Goal: Task Accomplishment & Management: Manage account settings

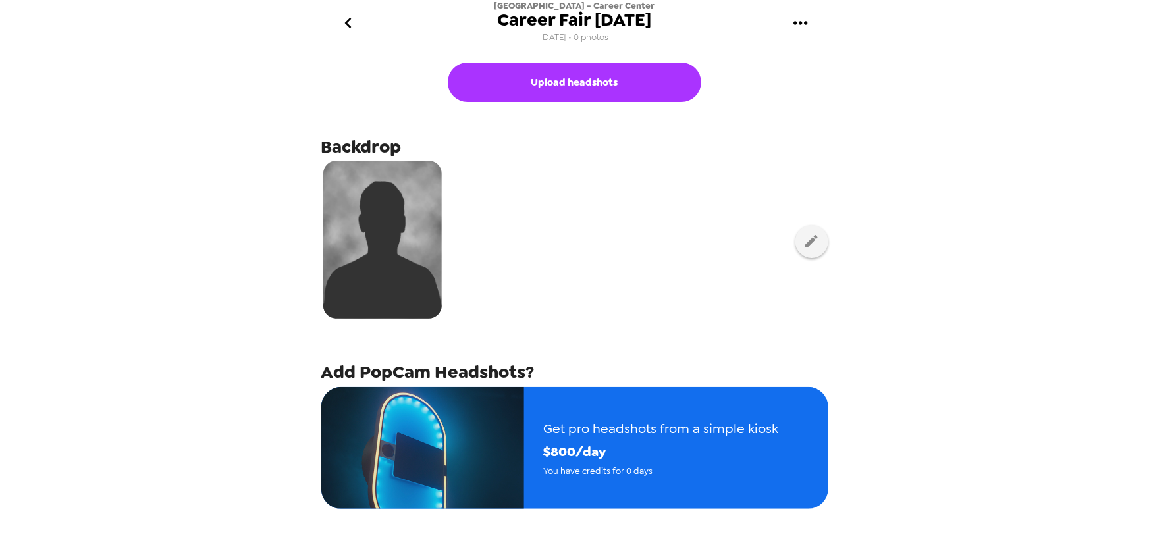
scroll to position [111, 0]
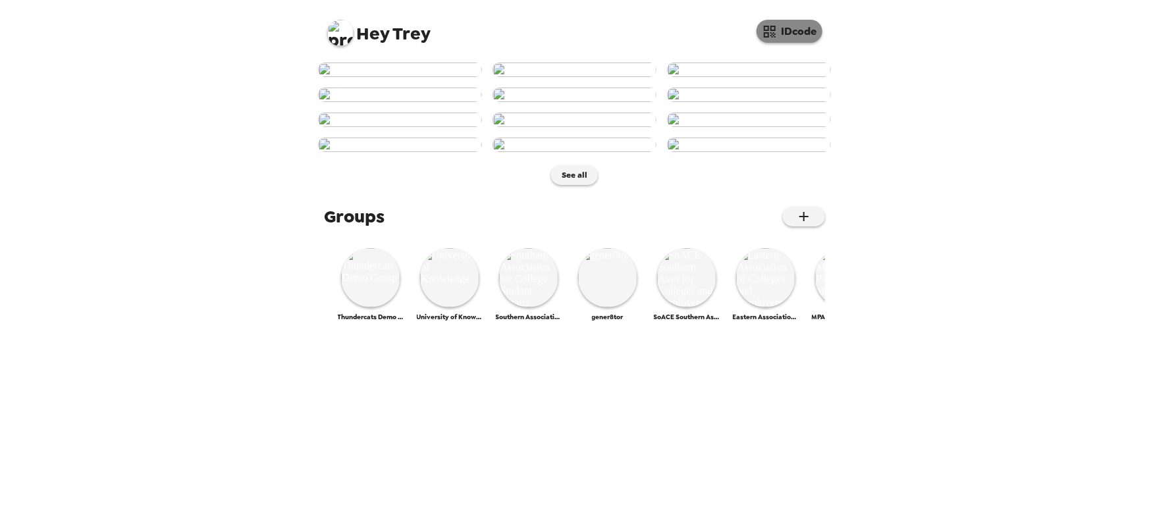
click at [794, 32] on button "IDcode" at bounding box center [789, 31] width 66 height 23
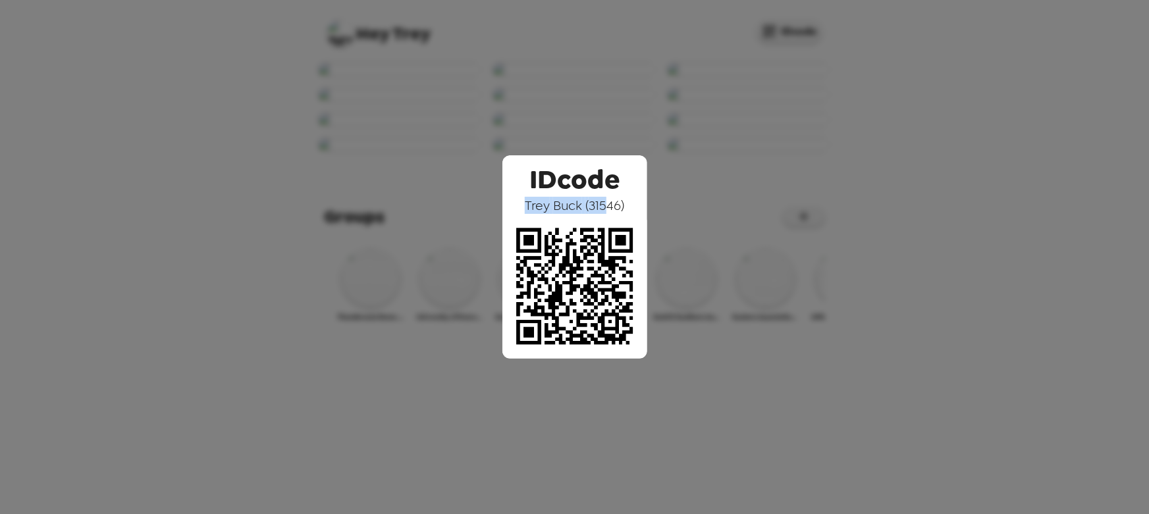
drag, startPoint x: 525, startPoint y: 202, endPoint x: 611, endPoint y: 204, distance: 86.2
click at [611, 203] on div "IDcode Trey Buck ( 31546 )" at bounding box center [574, 256] width 145 height 203
click at [598, 214] on img at bounding box center [574, 286] width 145 height 145
click at [562, 90] on div "IDcode Trey Buck ( 31546 )" at bounding box center [574, 257] width 1149 height 514
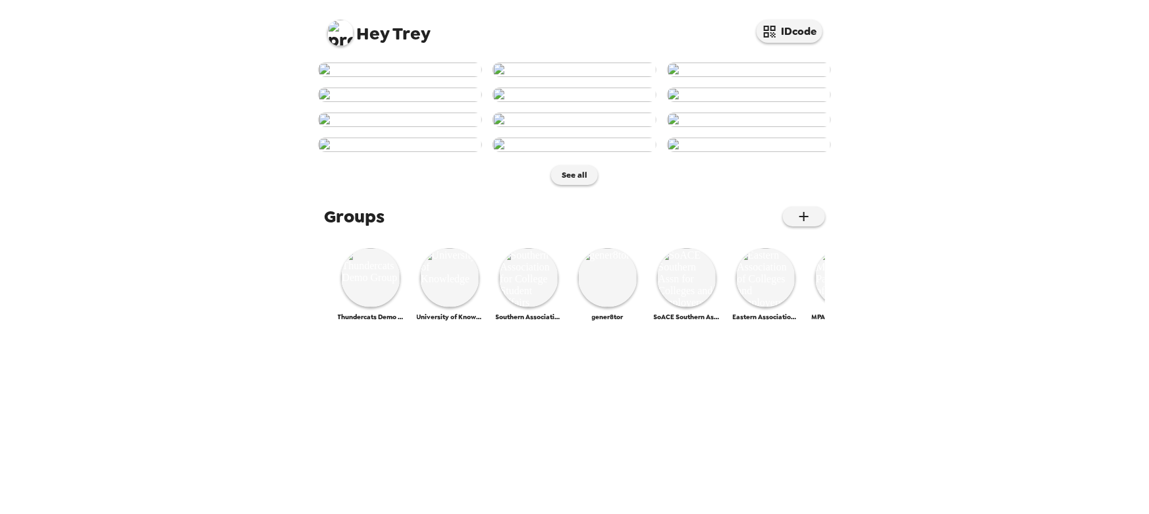
scroll to position [119, 0]
click at [421, 127] on img at bounding box center [400, 120] width 164 height 14
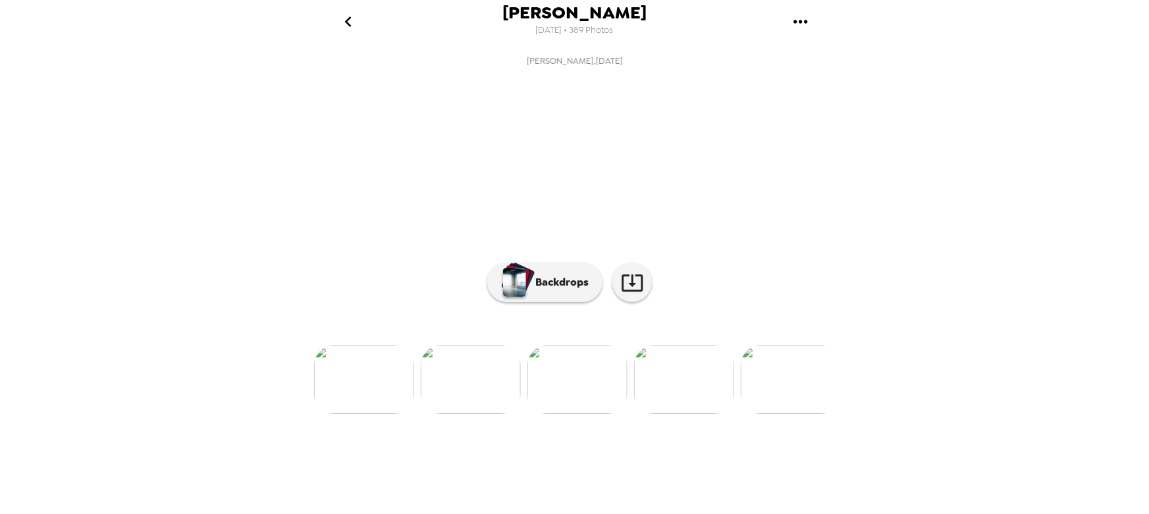
scroll to position [0, 639]
click at [542, 290] on p "Backdrops" at bounding box center [559, 282] width 60 height 16
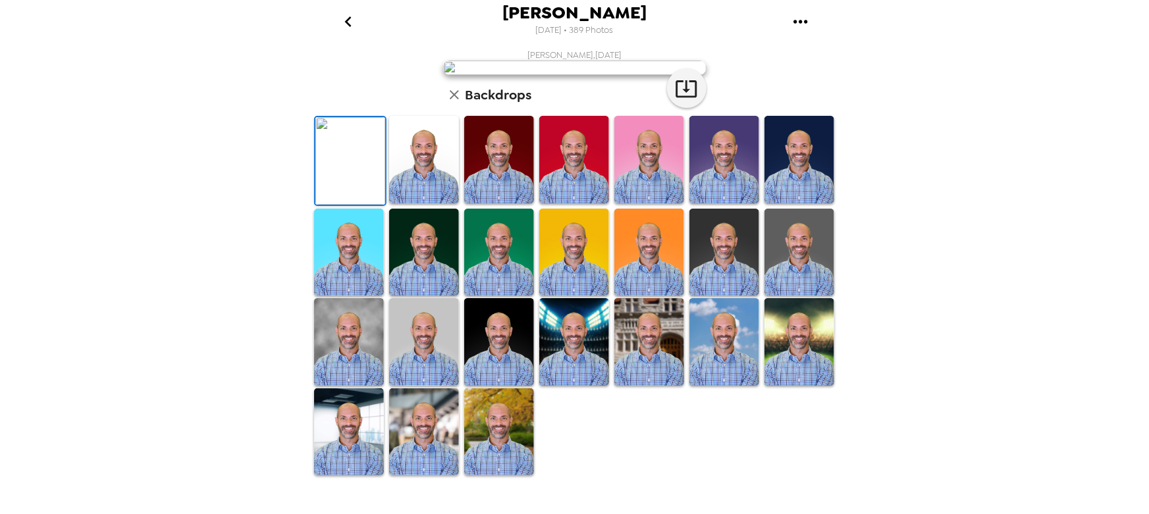
scroll to position [0, 0]
click at [355, 28] on icon "go back" at bounding box center [348, 21] width 21 height 21
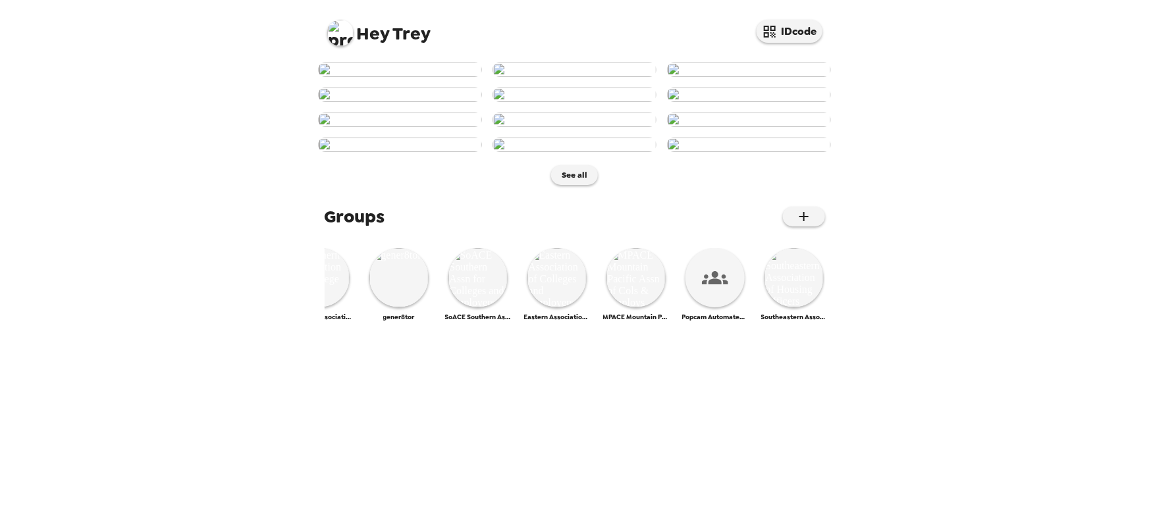
scroll to position [0, 205]
click at [478, 307] on img at bounding box center [481, 277] width 59 height 59
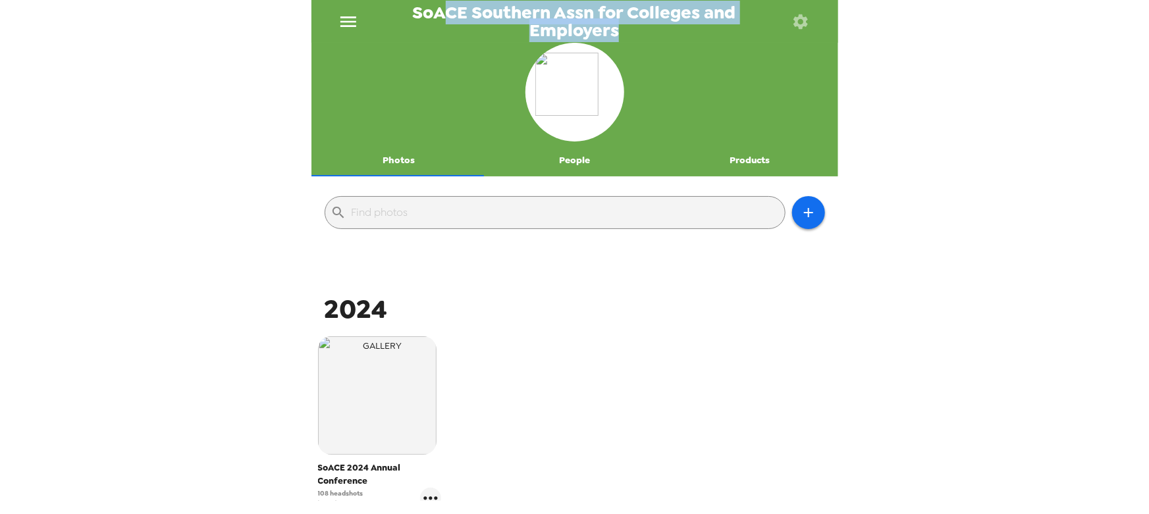
drag, startPoint x: 615, startPoint y: 33, endPoint x: 451, endPoint y: 16, distance: 164.8
click at [448, 4] on span "SoACE Southern Assn for Colleges and Employers" at bounding box center [574, 21] width 410 height 35
click at [452, 16] on span "SoACE Southern Assn for Colleges and Employers" at bounding box center [574, 21] width 410 height 35
click at [480, 18] on span "SoACE Southern Assn for Colleges and Employers" at bounding box center [574, 21] width 410 height 35
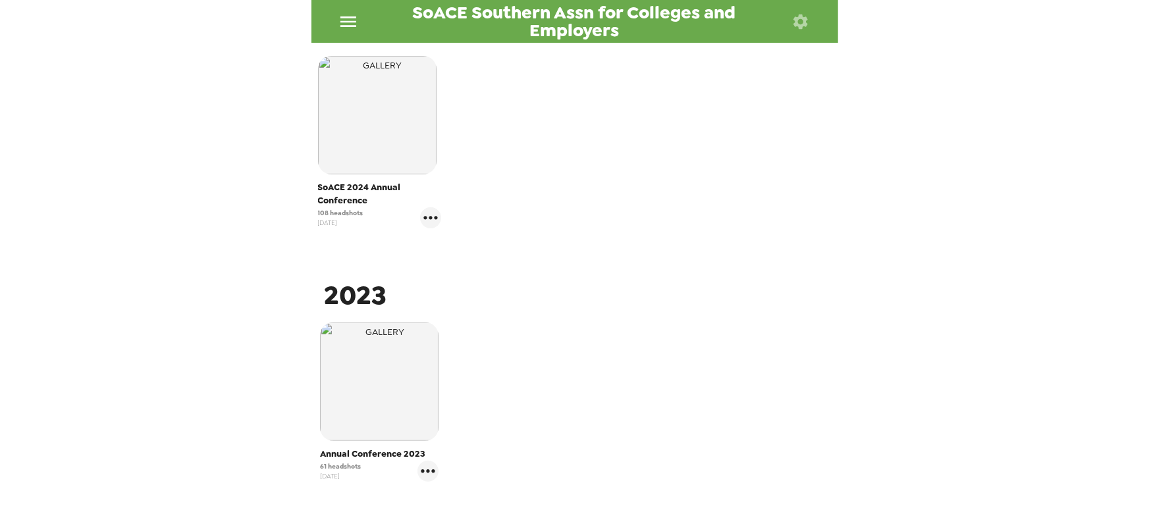
scroll to position [299, 0]
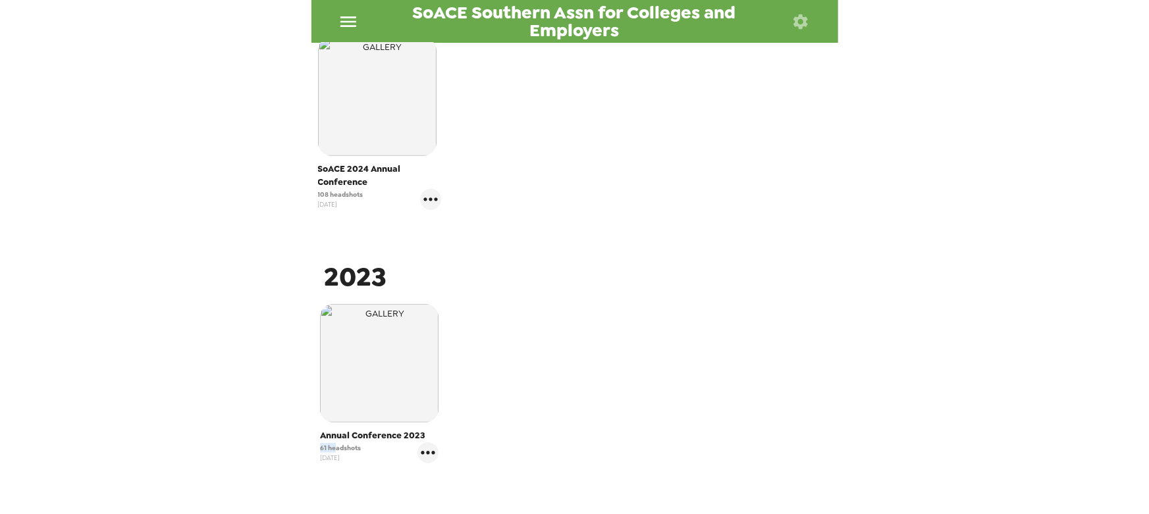
drag, startPoint x: 333, startPoint y: 449, endPoint x: 266, endPoint y: 450, distance: 67.2
click at [266, 450] on div "SoACE Southern Assn for Colleges and Employers Photos People Products ​ 2024 So…" at bounding box center [574, 257] width 1149 height 514
click at [341, 450] on span "61 headshots" at bounding box center [340, 448] width 41 height 10
click at [423, 454] on icon "gallery menu" at bounding box center [427, 452] width 21 height 21
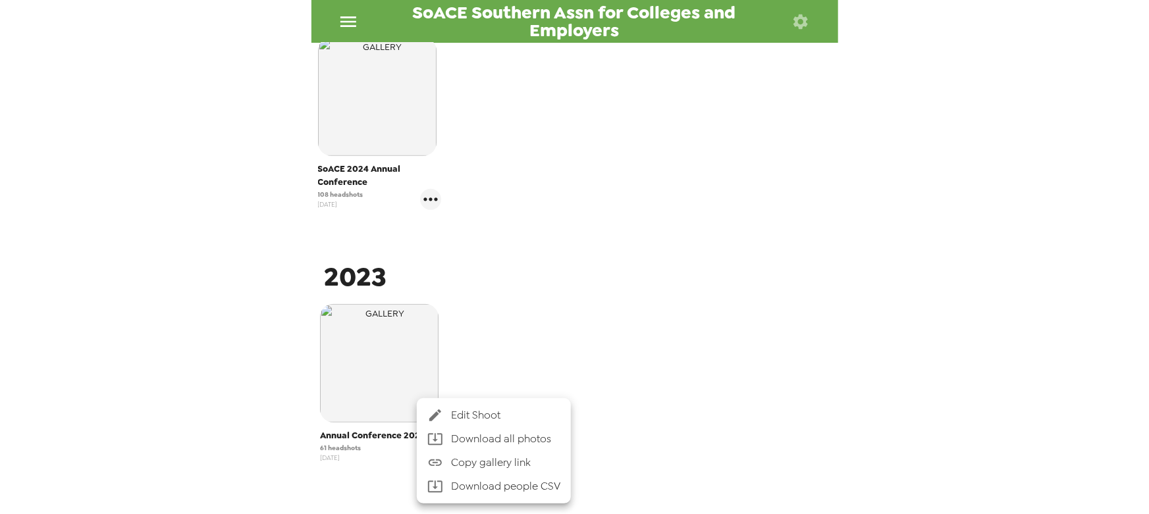
click at [554, 279] on div at bounding box center [574, 257] width 1149 height 514
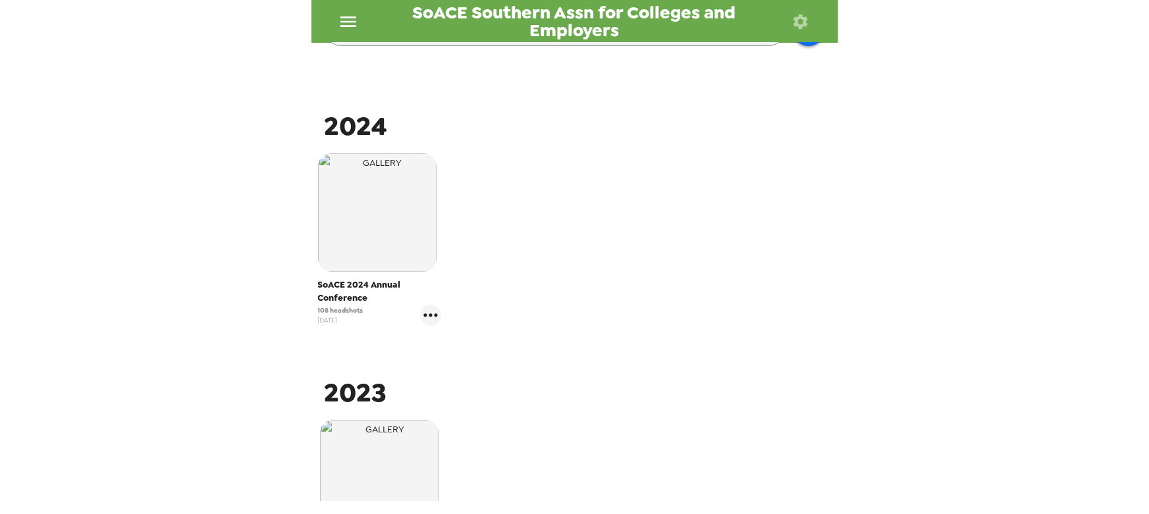
scroll to position [179, 0]
click at [427, 321] on icon "gallery menu" at bounding box center [430, 319] width 21 height 21
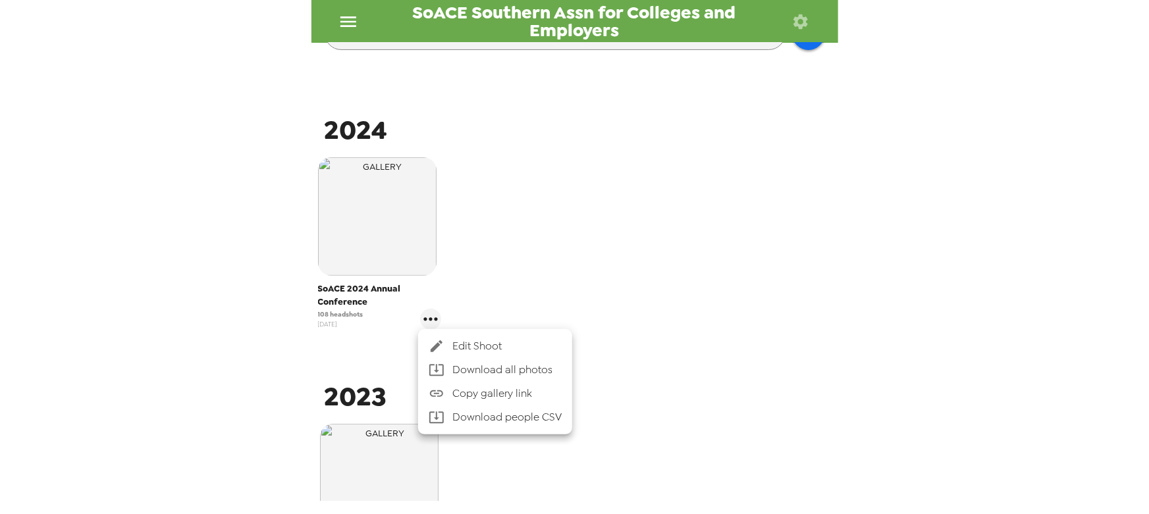
click at [451, 343] on div at bounding box center [440, 346] width 24 height 16
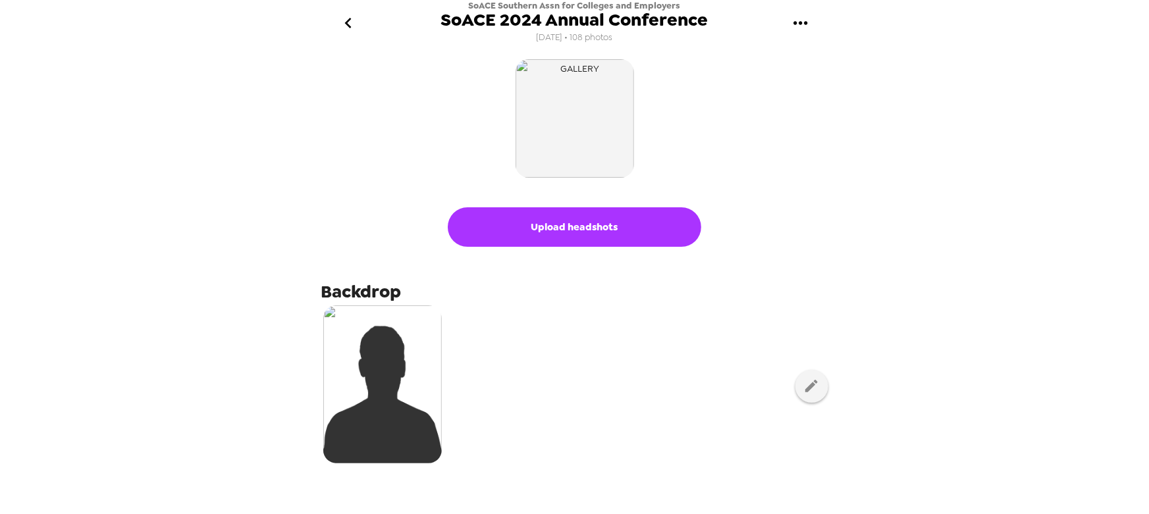
scroll to position [59, 0]
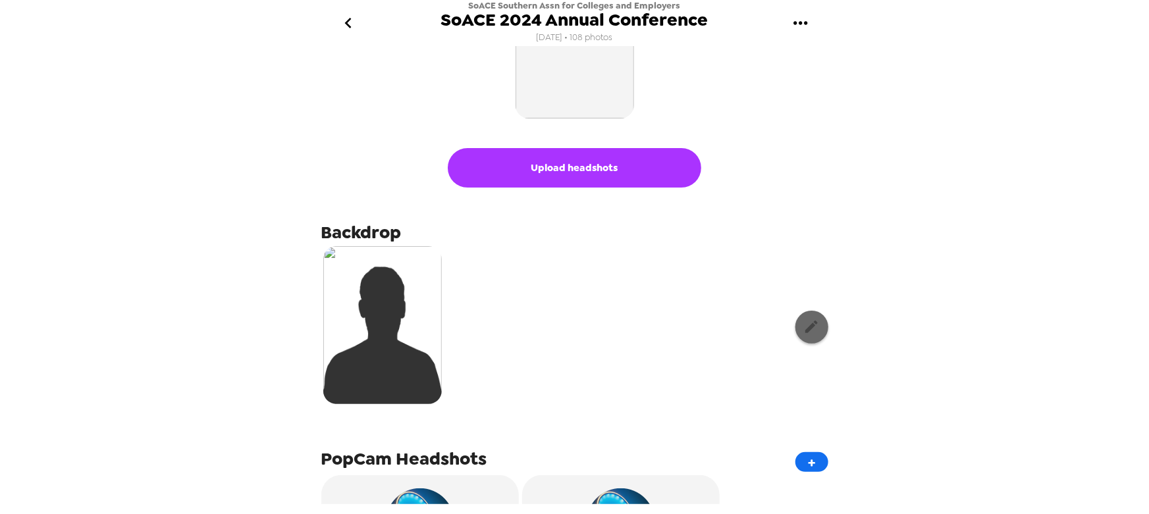
click at [809, 333] on icon "button" at bounding box center [811, 327] width 16 height 16
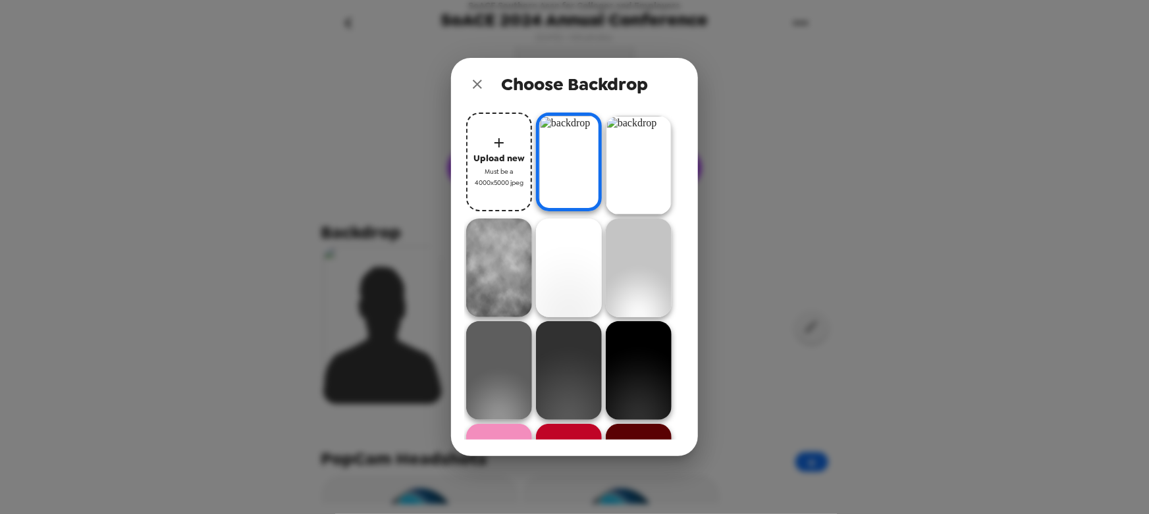
click at [479, 86] on icon "close" at bounding box center [477, 84] width 9 height 9
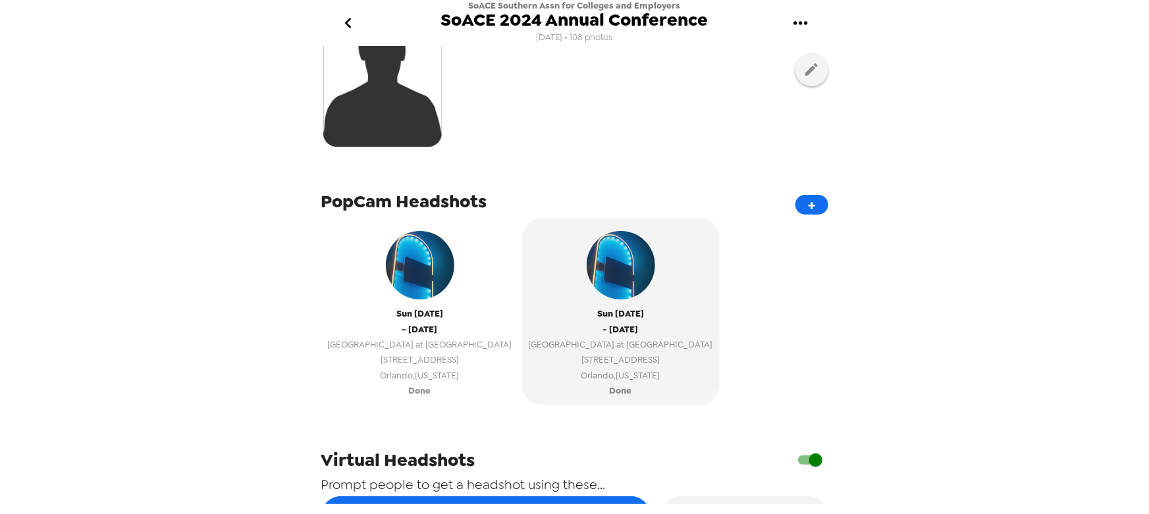
scroll to position [299, 0]
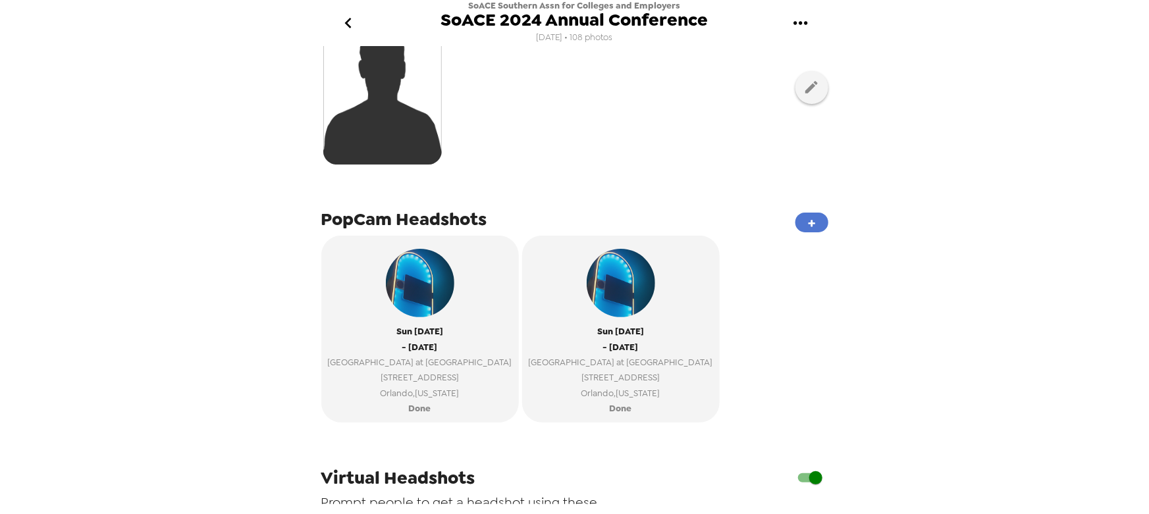
click at [806, 223] on button "+" at bounding box center [811, 223] width 33 height 20
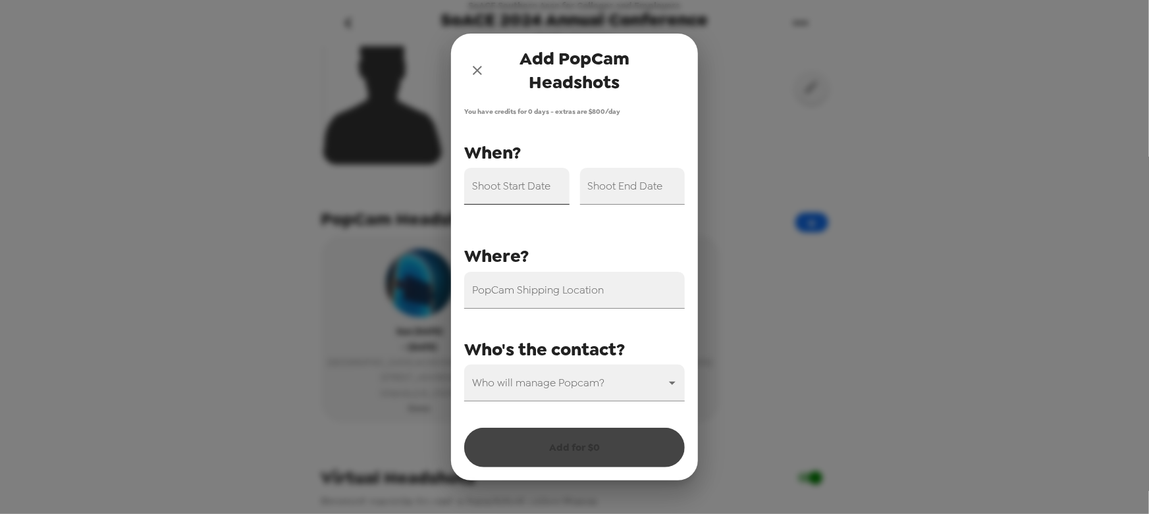
click at [515, 190] on input "Shoot Start Date" at bounding box center [516, 186] width 105 height 37
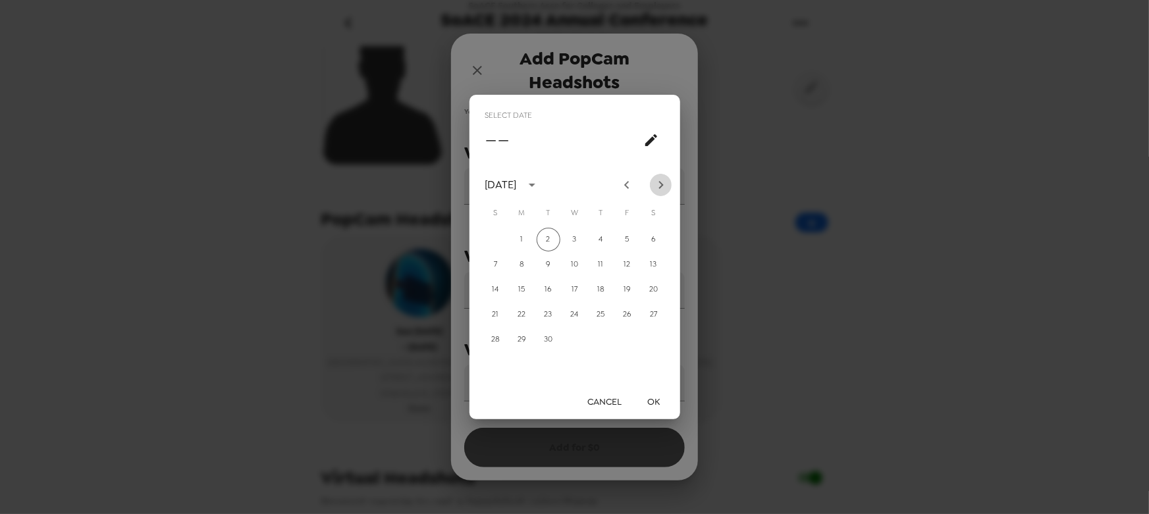
click at [662, 184] on icon "Next month" at bounding box center [660, 185] width 5 height 8
click at [662, 182] on icon "Next month" at bounding box center [661, 185] width 16 height 16
click at [554, 285] on button "11" at bounding box center [548, 290] width 24 height 24
type input "11/11/2025"
click at [648, 399] on button "OK" at bounding box center [654, 402] width 42 height 24
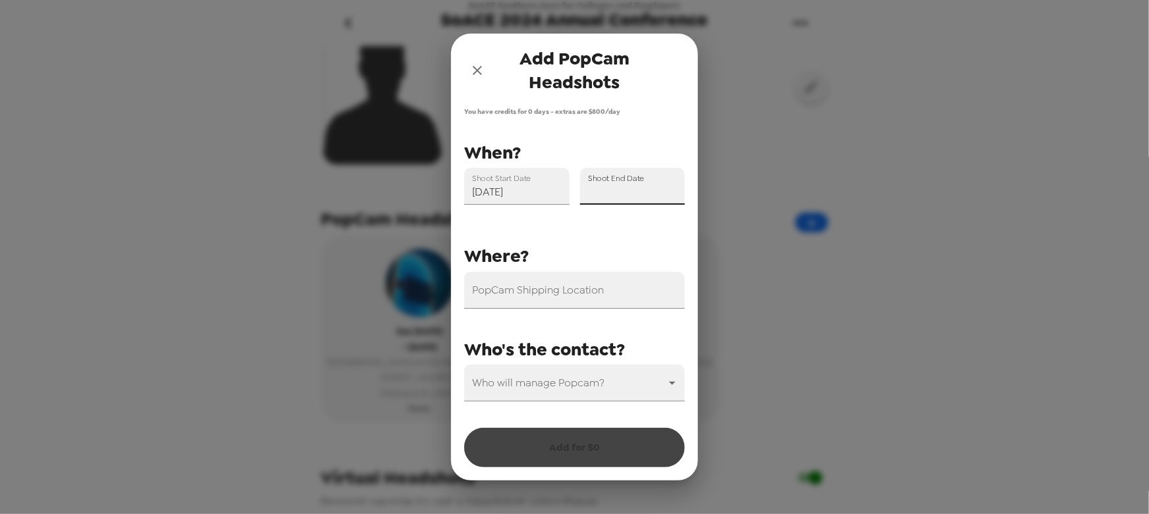
click at [640, 186] on input "Shoot End Date" at bounding box center [632, 186] width 105 height 37
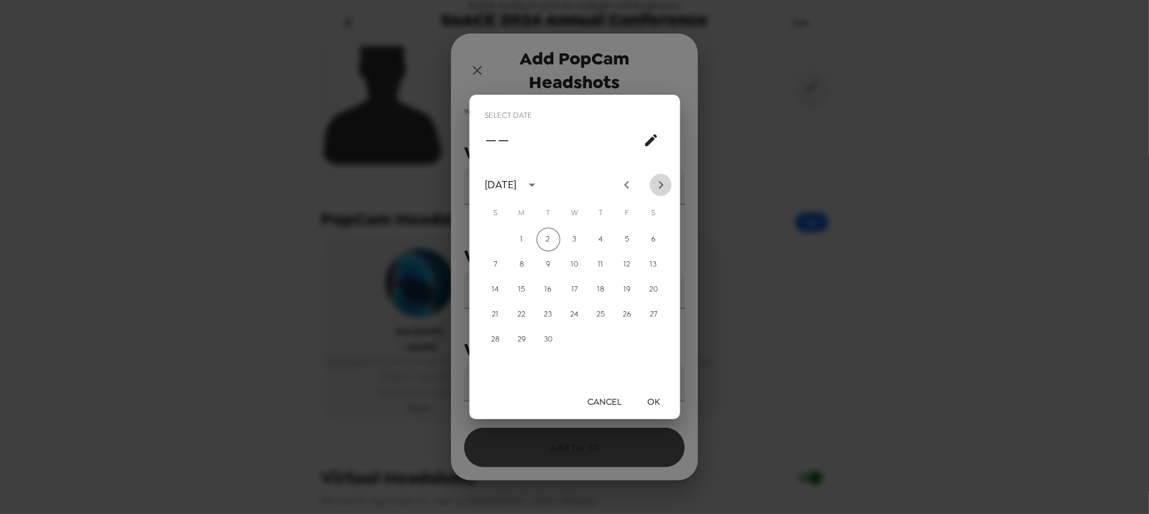
drag, startPoint x: 656, startPoint y: 188, endPoint x: 662, endPoint y: 184, distance: 7.1
click at [656, 188] on icon "Next month" at bounding box center [661, 185] width 16 height 16
click at [662, 181] on icon "Next month" at bounding box center [661, 185] width 16 height 16
click at [581, 283] on button "12" at bounding box center [575, 290] width 24 height 24
type input "11/12/2025"
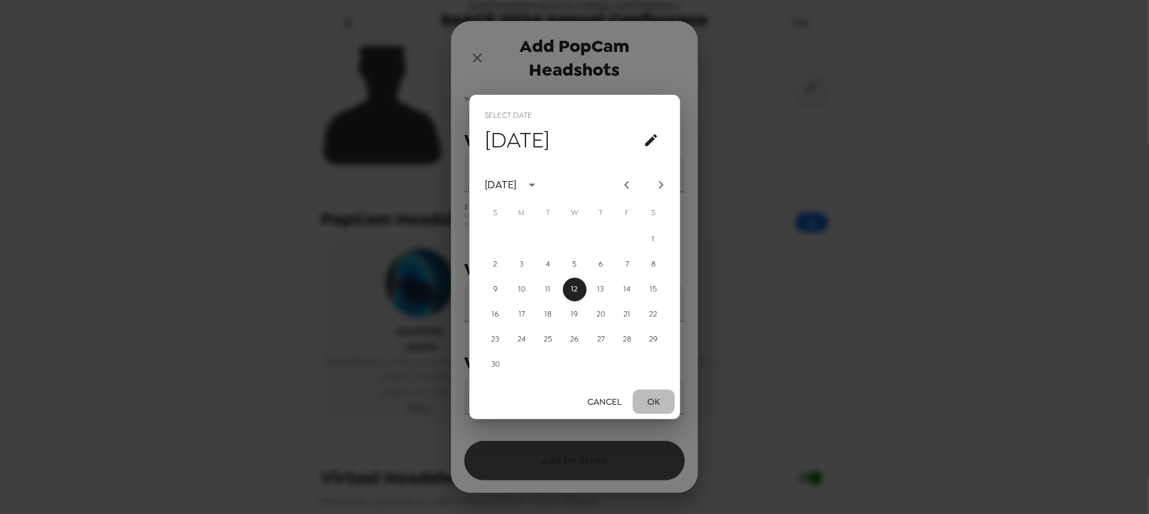
click at [662, 403] on button "OK" at bounding box center [654, 402] width 42 height 24
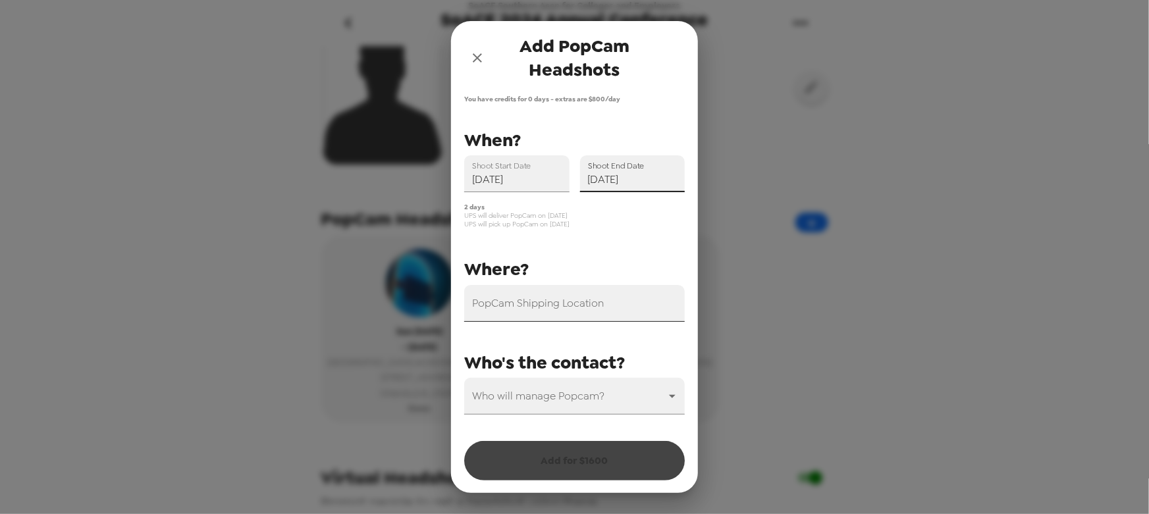
click at [572, 316] on input "PopCam Shipping Location" at bounding box center [574, 303] width 221 height 37
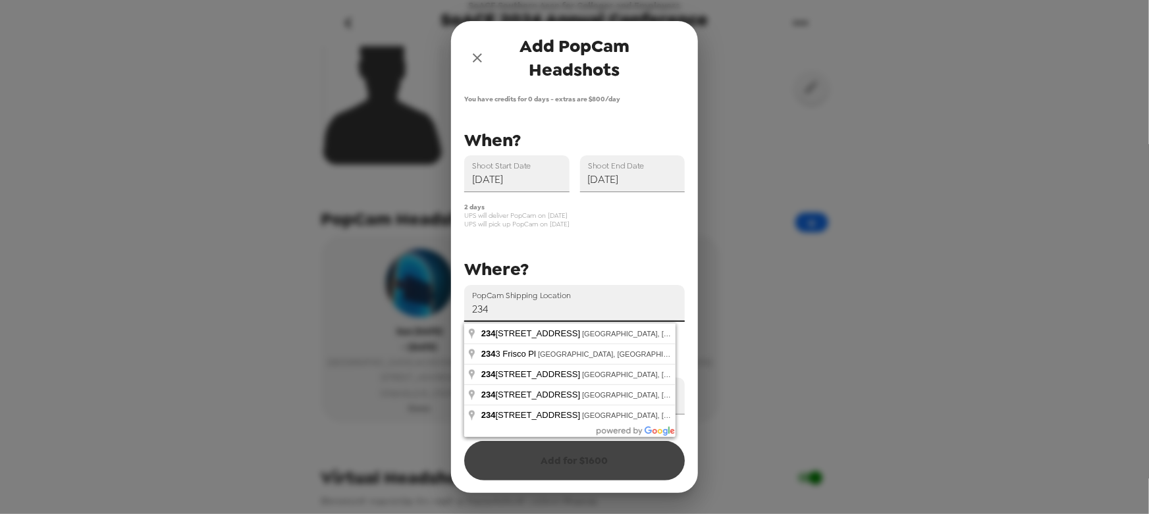
type input "2345 Enterprise Park Place, Indianapolis, IN, USA"
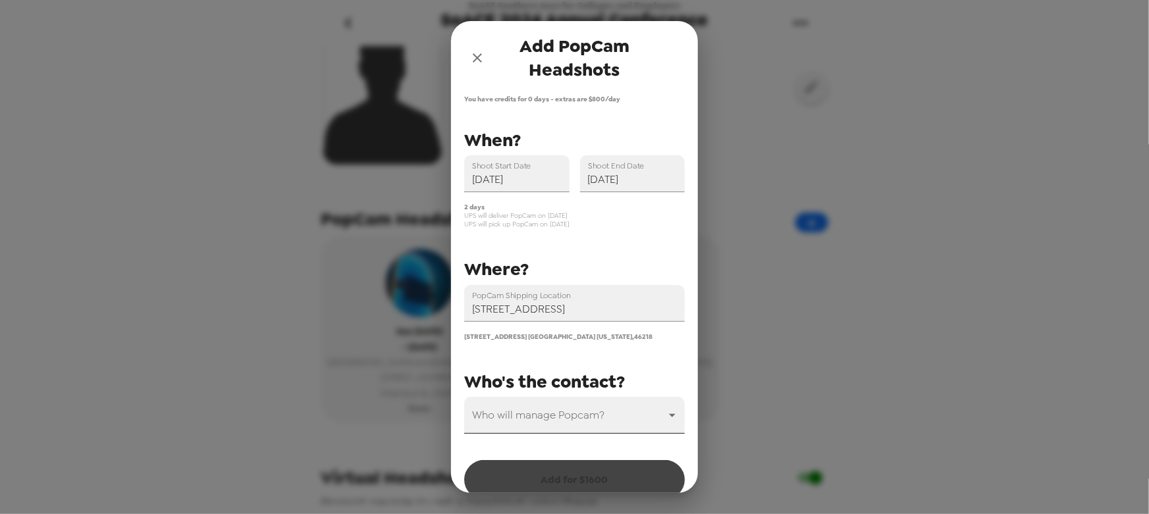
click at [556, 416] on body "SoACE Southern Assn for Colleges and Employers SoACE 2024 Annual Conference 11/…" at bounding box center [574, 257] width 1149 height 514
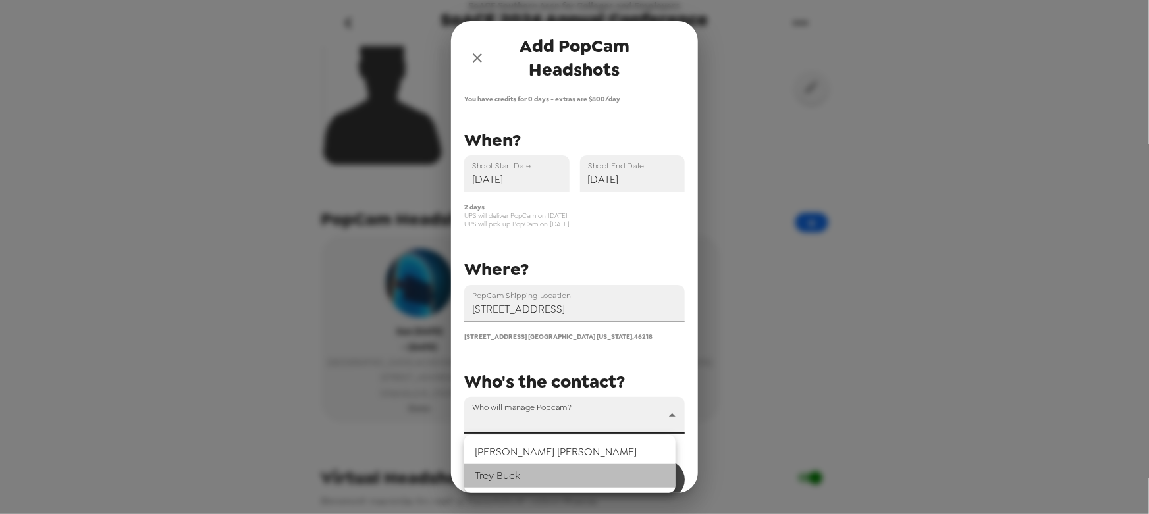
click at [540, 474] on li "Trey Buck" at bounding box center [569, 476] width 211 height 24
type input "31546"
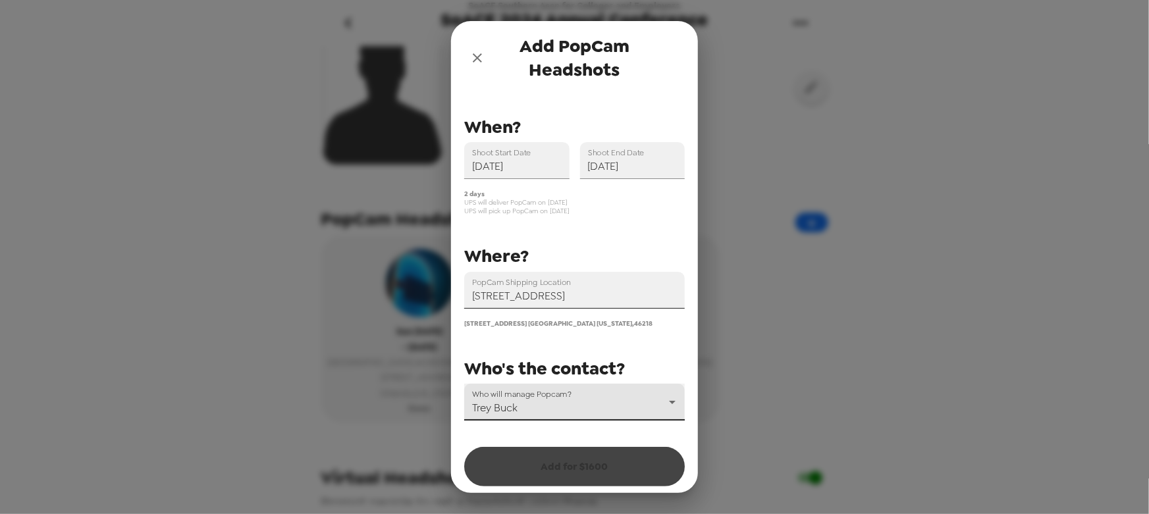
scroll to position [20, 0]
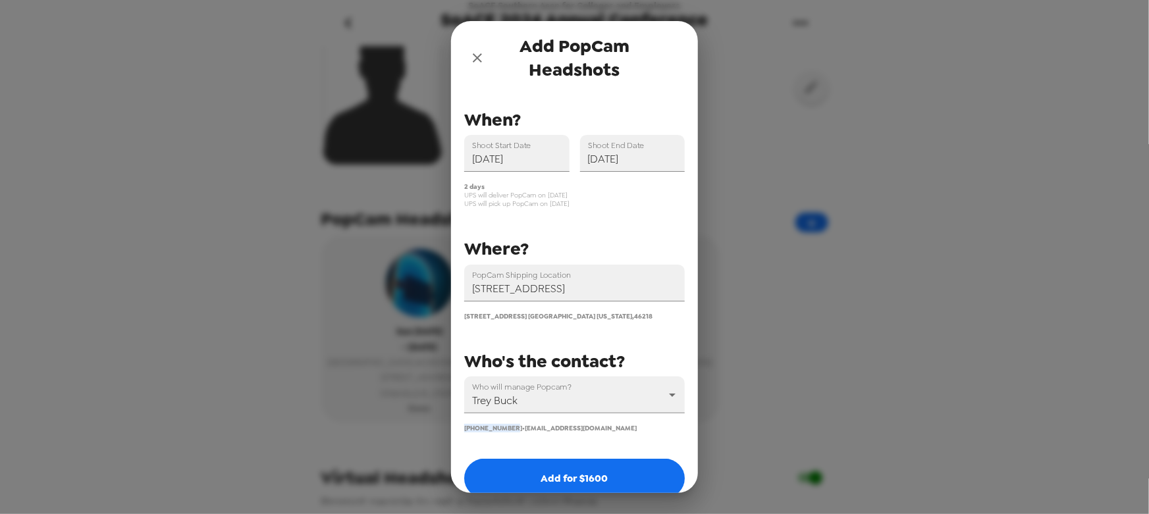
drag, startPoint x: 505, startPoint y: 431, endPoint x: 455, endPoint y: 428, distance: 50.1
click at [455, 428] on div "Who will manage Popcam? Trey Buck 31546 (317) 674-3731 • trey@popcam.me" at bounding box center [569, 399] width 231 height 66
click at [480, 425] on span "(317) 674-3731 •" at bounding box center [494, 428] width 61 height 9
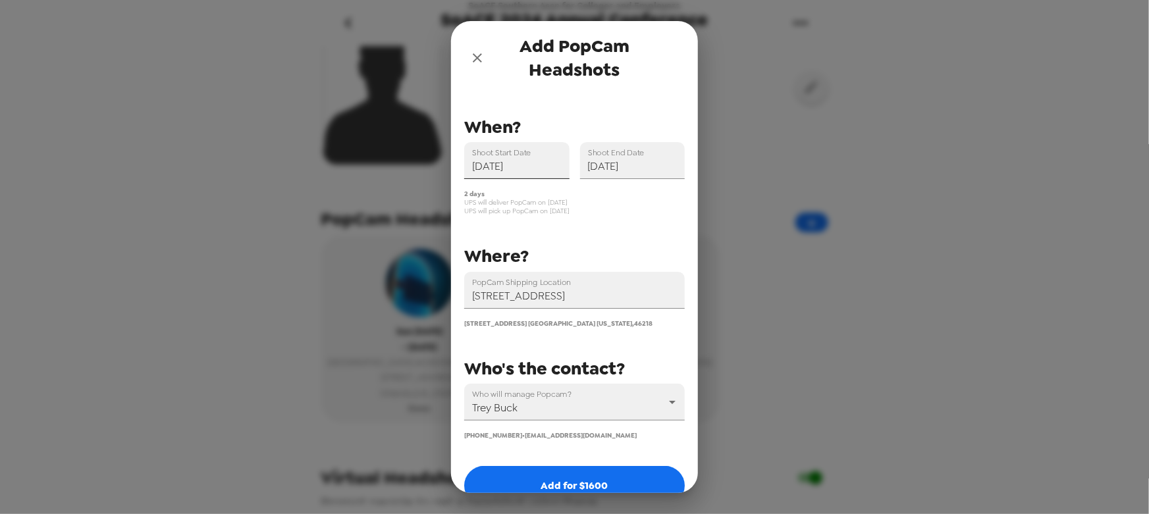
scroll to position [0, 0]
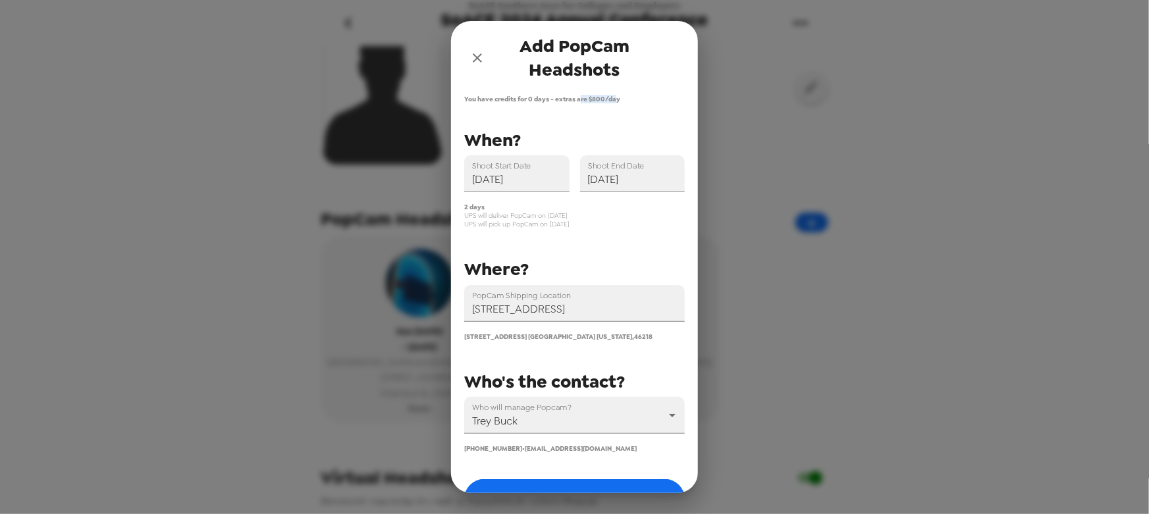
drag, startPoint x: 579, startPoint y: 97, endPoint x: 619, endPoint y: 97, distance: 40.8
click at [618, 97] on span "You have credits for 0 days - extras are $ 800 /day" at bounding box center [574, 99] width 221 height 9
click at [614, 99] on span "You have credits for 0 days - extras are $ 800 /day" at bounding box center [574, 99] width 221 height 9
drag, startPoint x: 598, startPoint y: 99, endPoint x: 594, endPoint y: 130, distance: 31.9
click at [598, 99] on span "You have credits for 0 days - extras are $ 800 /day" at bounding box center [574, 99] width 221 height 9
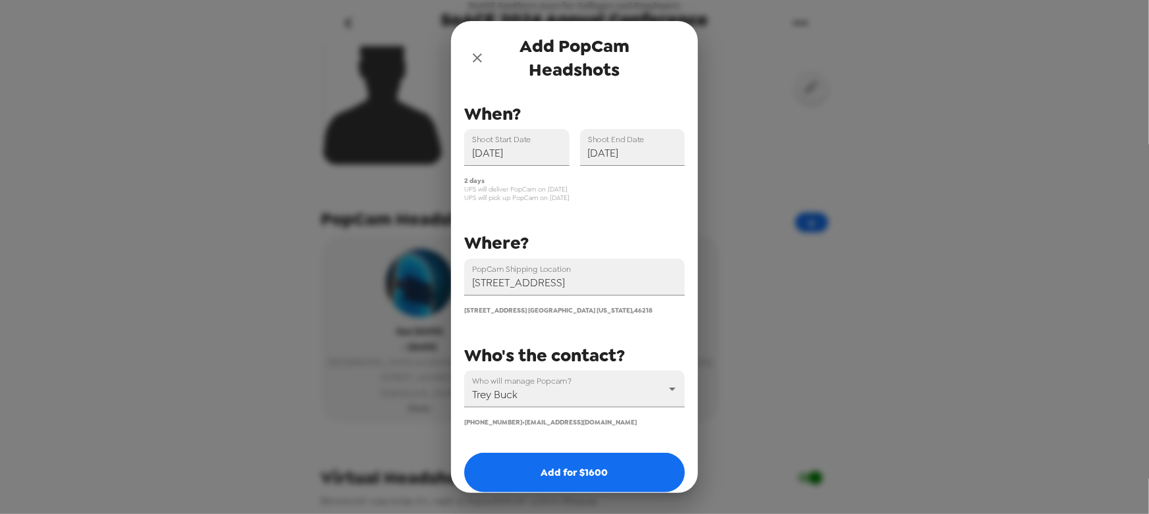
scroll to position [40, 0]
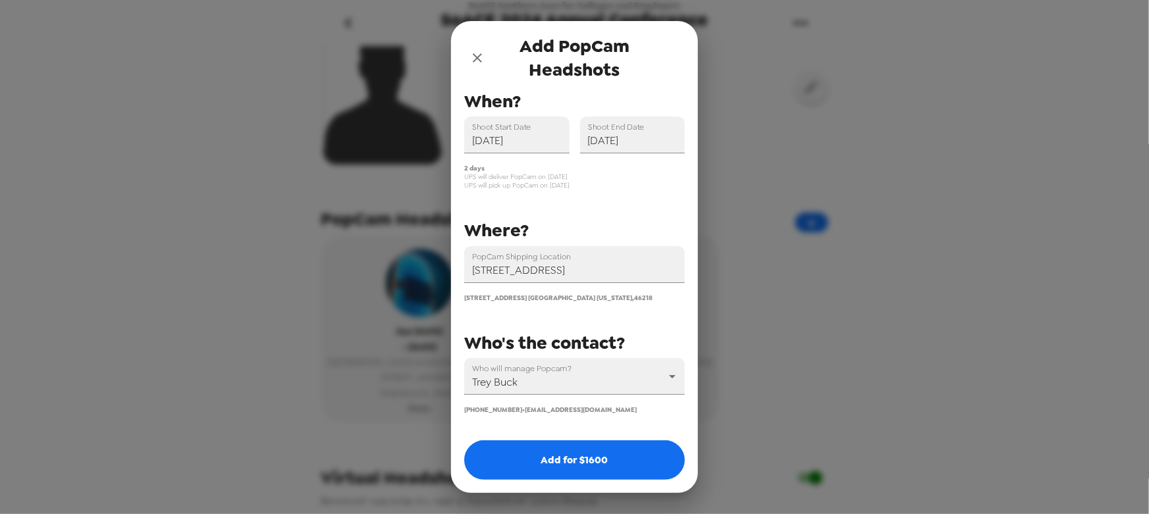
click at [567, 409] on span "trey@popcam.me" at bounding box center [581, 409] width 112 height 9
click at [474, 45] on button "close" at bounding box center [477, 58] width 26 height 26
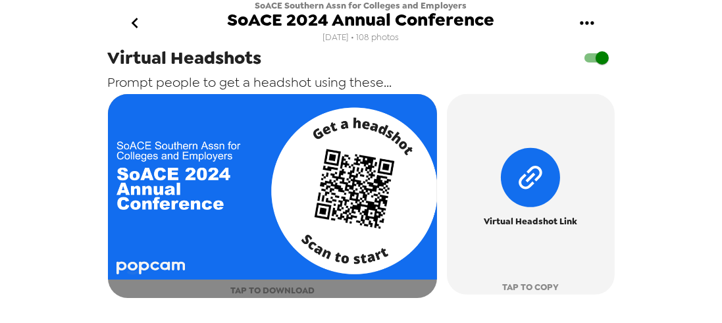
scroll to position [748, 0]
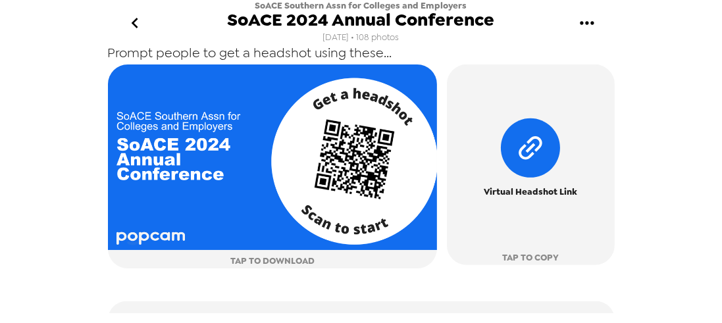
click at [136, 24] on icon "go back" at bounding box center [134, 23] width 21 height 21
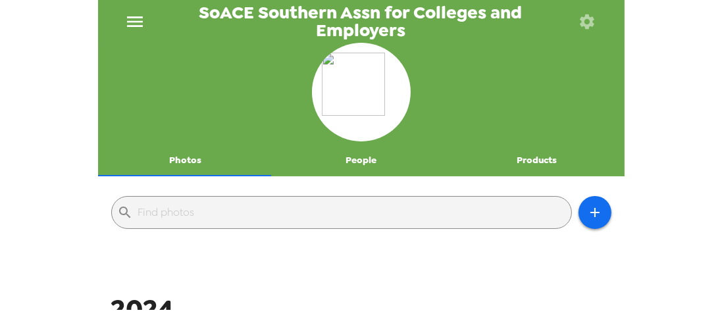
click at [138, 25] on icon "menu" at bounding box center [135, 21] width 16 height 11
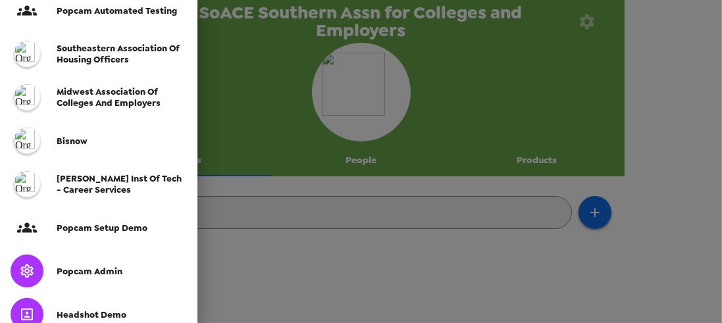
scroll to position [413, 0]
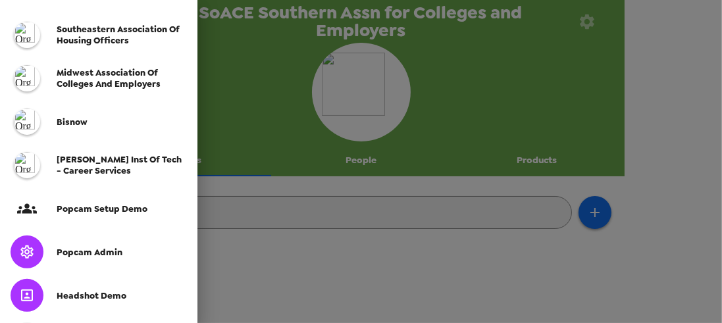
click at [103, 261] on div "Popcam Admin" at bounding box center [98, 251] width 197 height 43
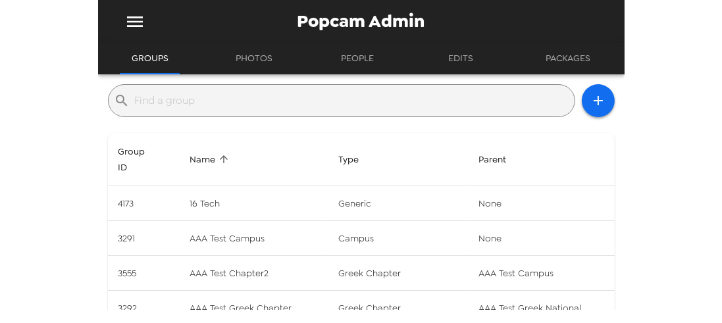
click at [269, 97] on input "text" at bounding box center [352, 100] width 434 height 21
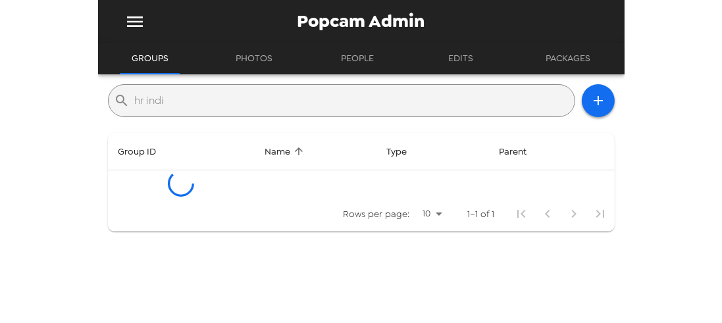
type input "hr india"
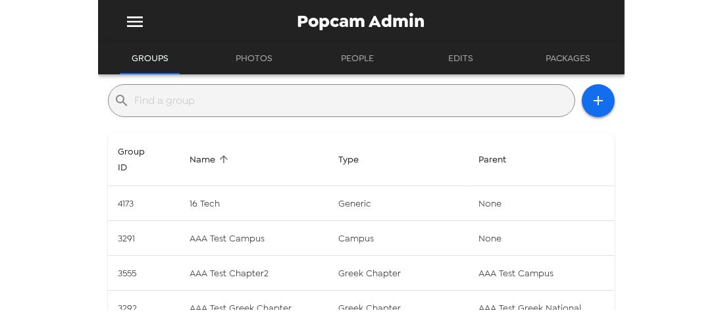
click at [140, 28] on icon "menu" at bounding box center [134, 21] width 21 height 21
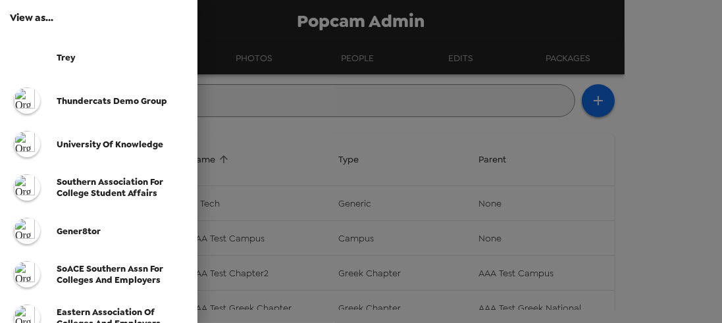
click at [65, 103] on span "Thundercats Demo Group" at bounding box center [112, 100] width 111 height 11
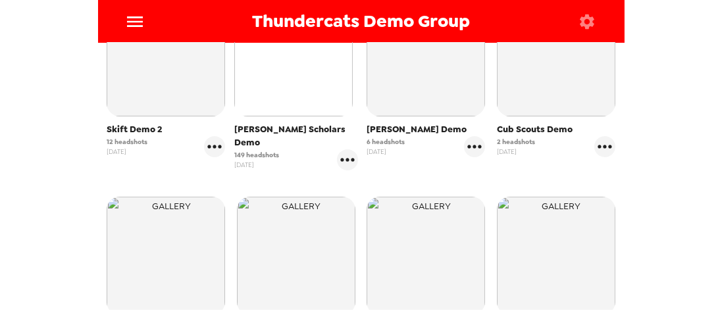
scroll to position [263, 0]
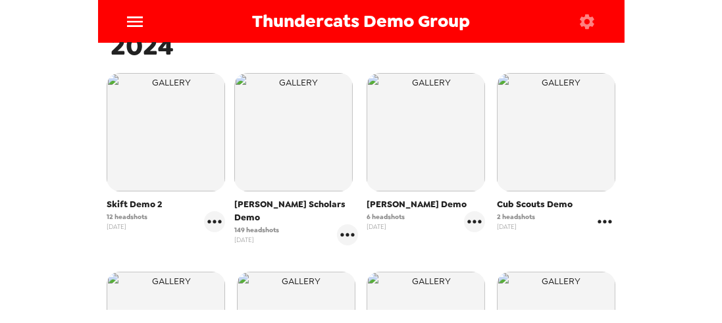
click at [603, 222] on icon "gallery menu" at bounding box center [604, 221] width 21 height 21
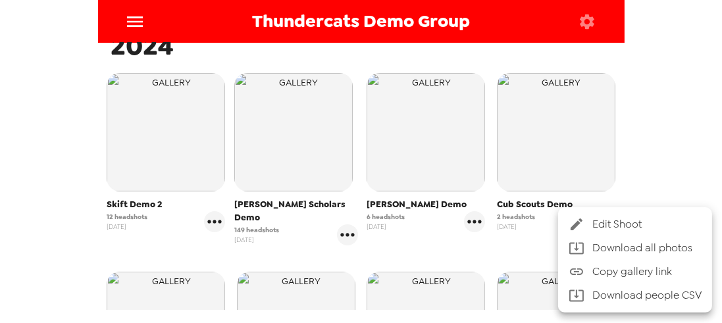
drag, startPoint x: 411, startPoint y: 248, endPoint x: 347, endPoint y: 242, distance: 64.8
click at [392, 246] on div at bounding box center [361, 161] width 722 height 323
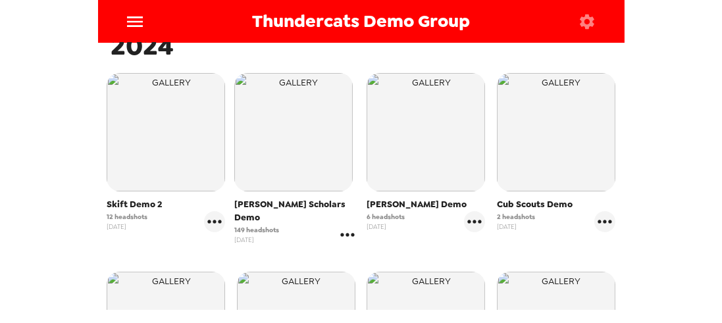
click at [338, 224] on icon "gallery menu" at bounding box center [347, 234] width 21 height 21
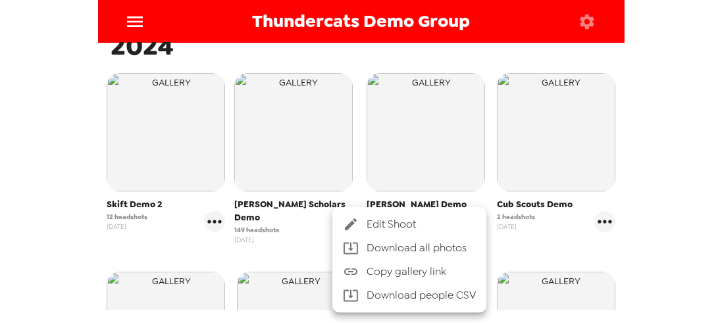
click at [359, 222] on div at bounding box center [355, 225] width 24 height 16
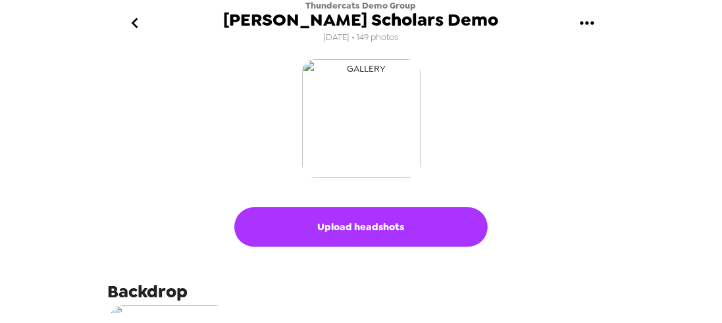
click at [355, 108] on img "button" at bounding box center [361, 118] width 118 height 118
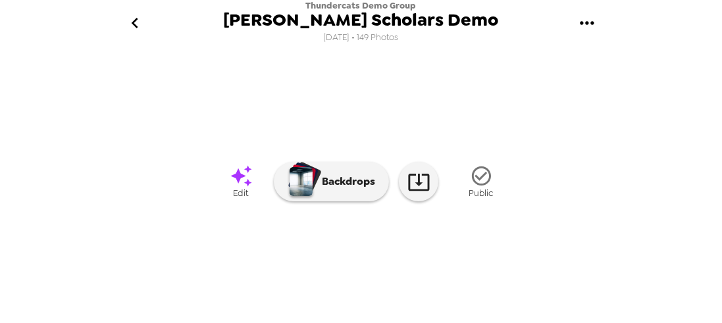
scroll to position [251, 0]
click at [143, 26] on button "go back" at bounding box center [135, 23] width 43 height 43
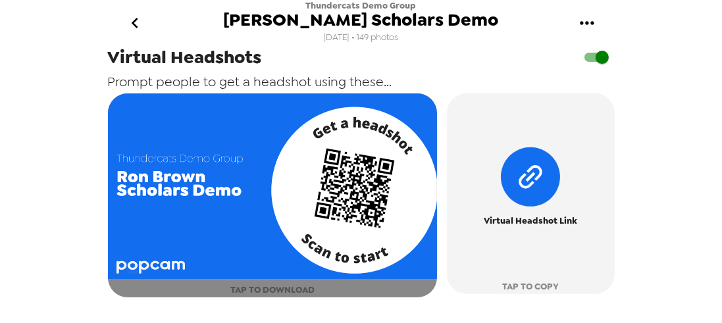
scroll to position [638, 0]
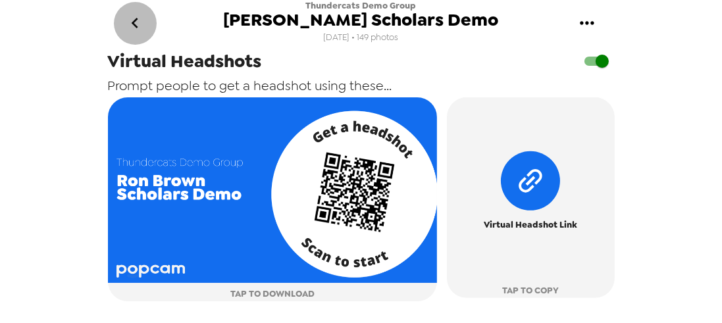
click at [143, 28] on icon "go back" at bounding box center [134, 23] width 21 height 21
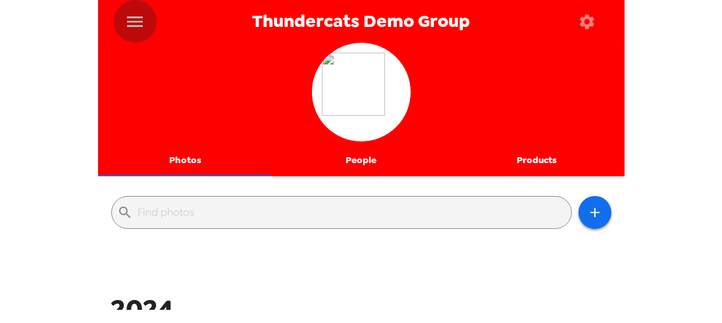
click at [129, 20] on icon "menu" at bounding box center [134, 21] width 21 height 21
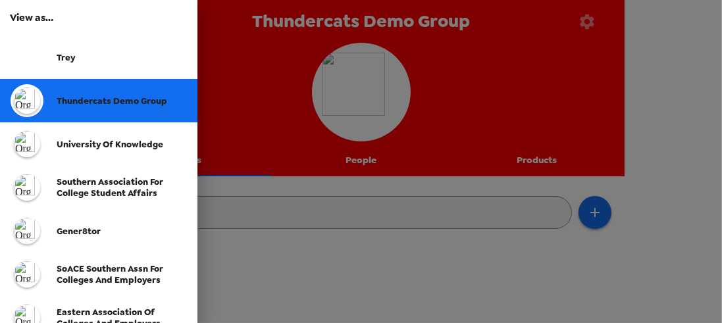
scroll to position [113, 0]
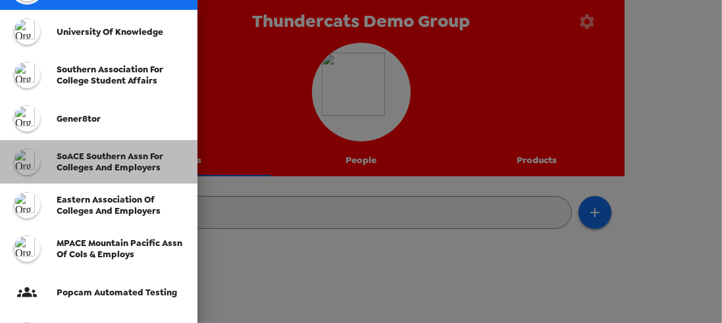
click at [105, 168] on span "SoACE Southern Assn for Colleges and Employers" at bounding box center [110, 162] width 107 height 22
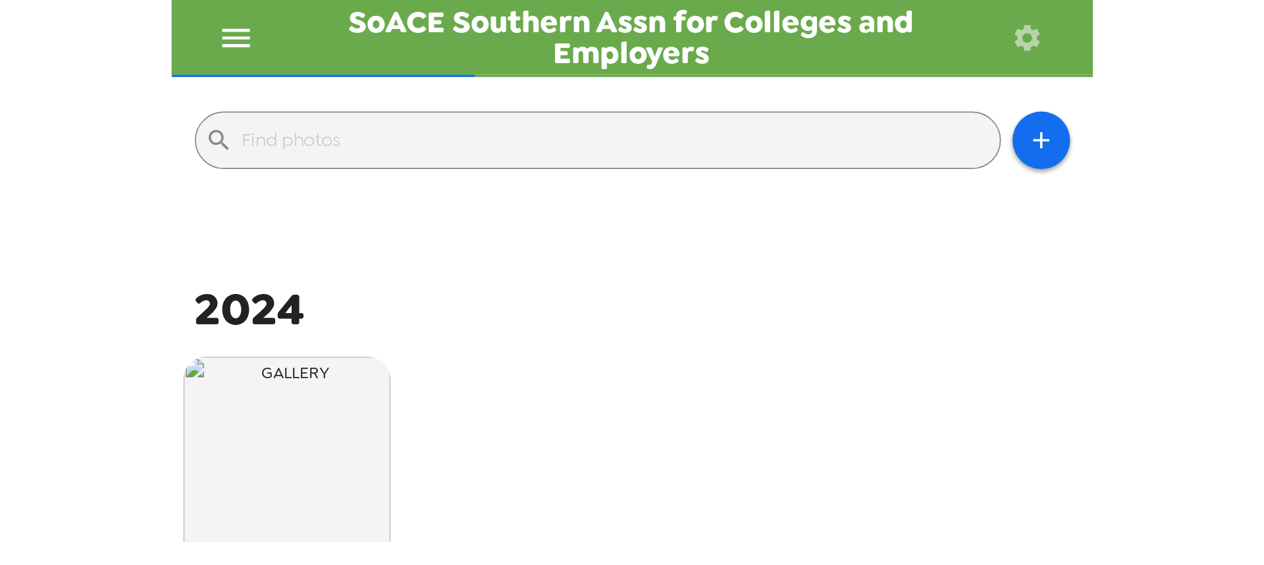
scroll to position [225, 0]
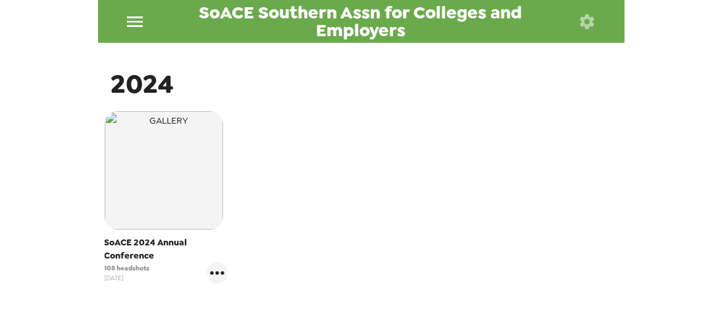
click at [195, 162] on img "button" at bounding box center [164, 170] width 118 height 118
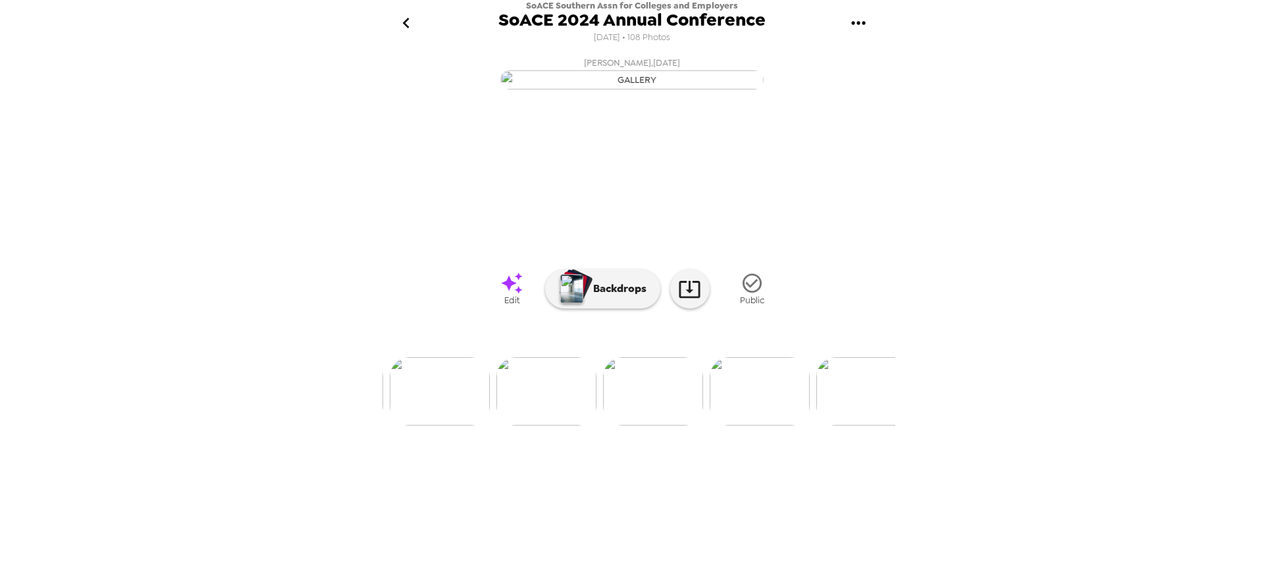
scroll to position [0, 1563]
click at [578, 426] on img at bounding box center [561, 391] width 100 height 68
click at [745, 426] on img at bounding box center [739, 391] width 100 height 68
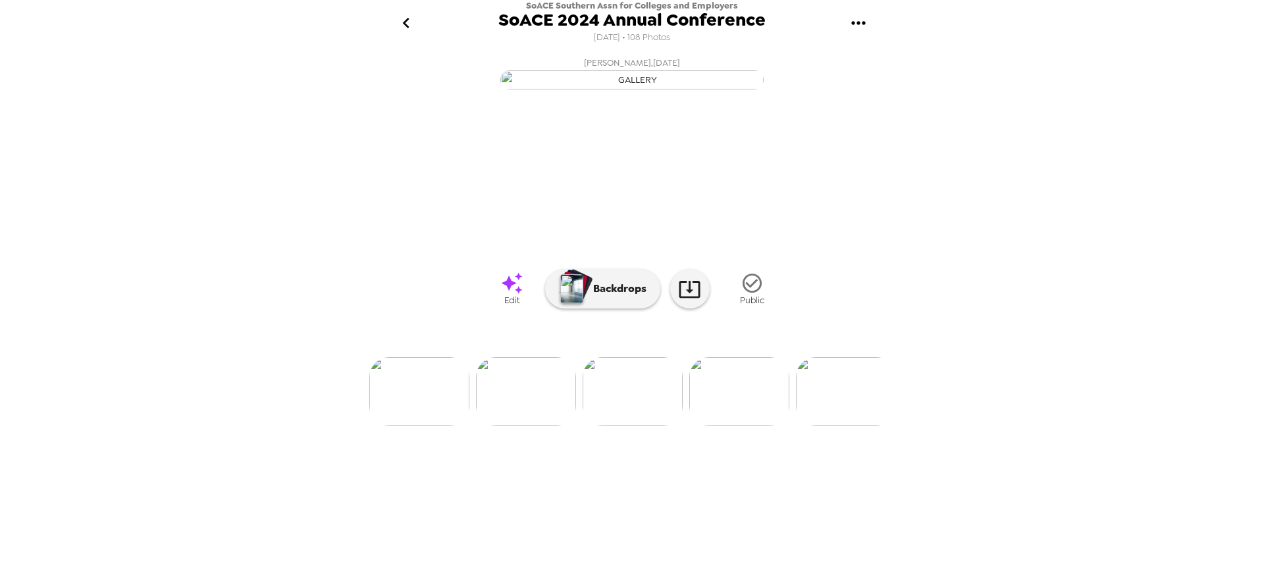
click at [541, 426] on img at bounding box center [526, 391] width 100 height 68
click at [746, 426] on img at bounding box center [739, 391] width 100 height 68
click at [531, 426] on img at bounding box center [526, 391] width 100 height 68
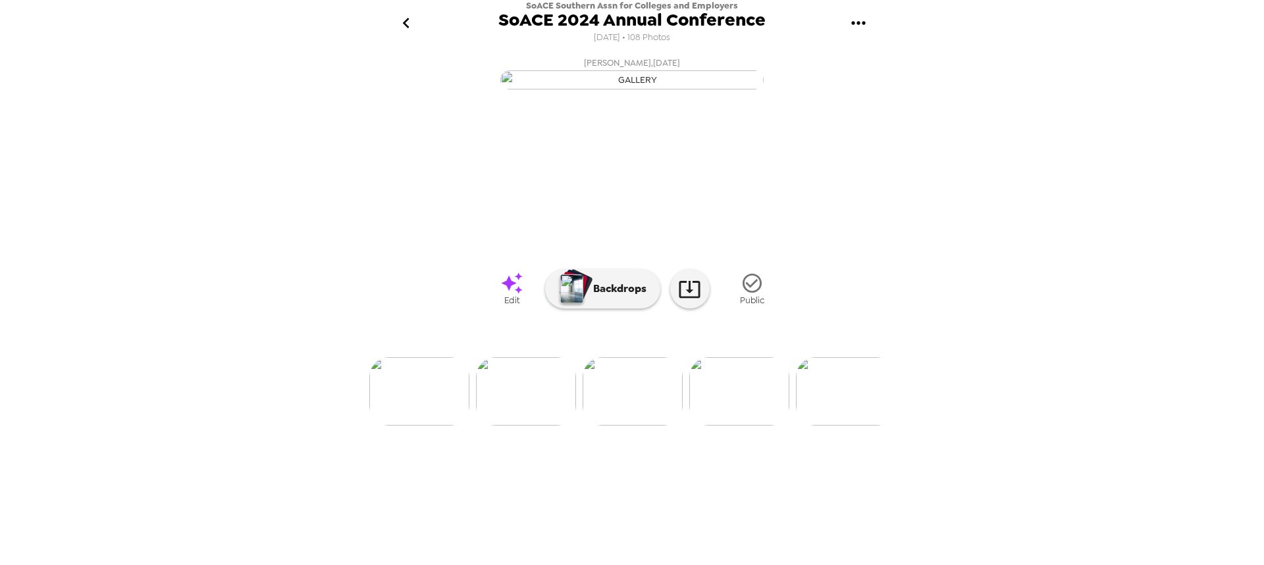
scroll to position [0, 1492]
click at [742, 426] on img at bounding box center [739, 391] width 100 height 68
drag, startPoint x: 860, startPoint y: 490, endPoint x: 844, endPoint y: 518, distance: 32.4
click at [860, 426] on div at bounding box center [632, 370] width 527 height 112
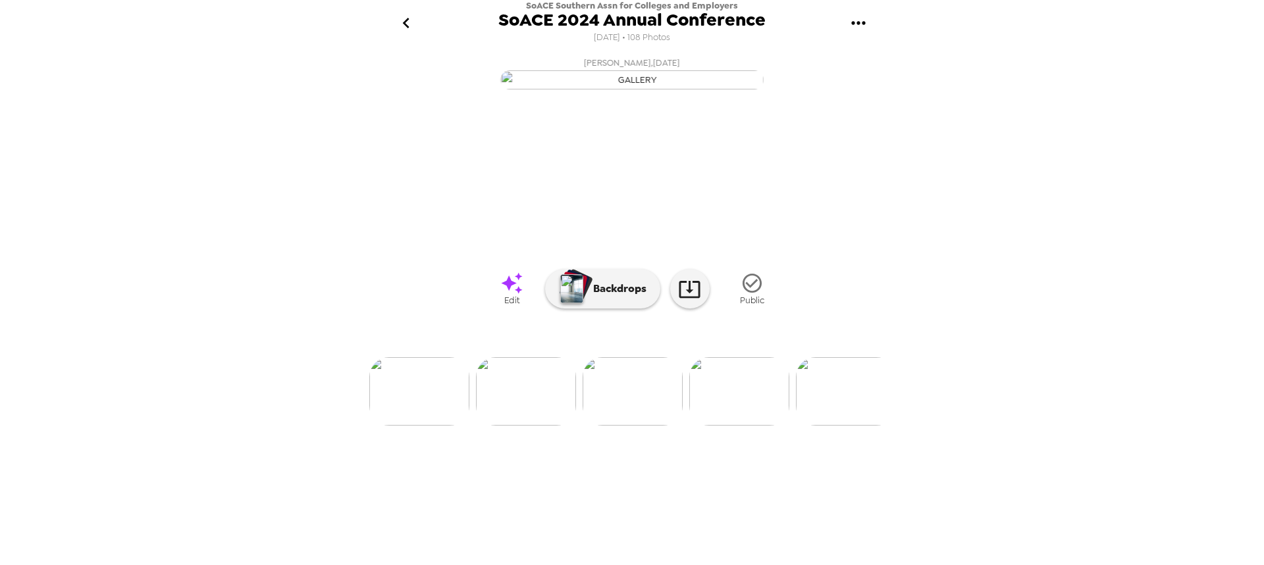
click at [844, 426] on img at bounding box center [846, 391] width 100 height 68
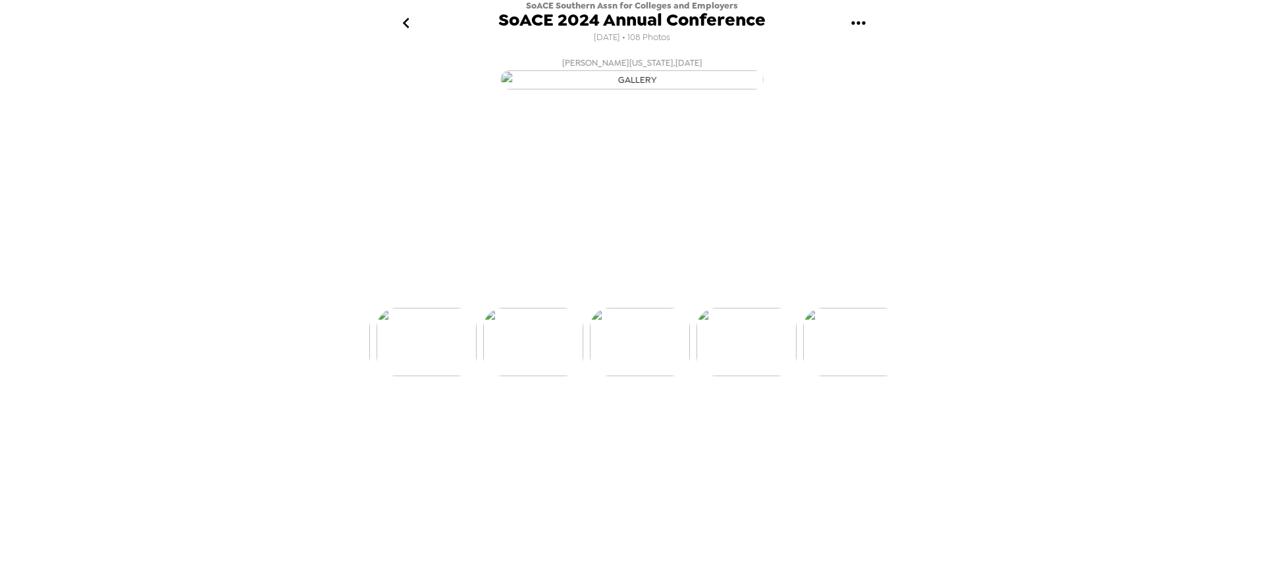
scroll to position [0, 1811]
click at [739, 426] on img at bounding box center [740, 391] width 100 height 68
click at [540, 426] on img at bounding box center [527, 391] width 100 height 68
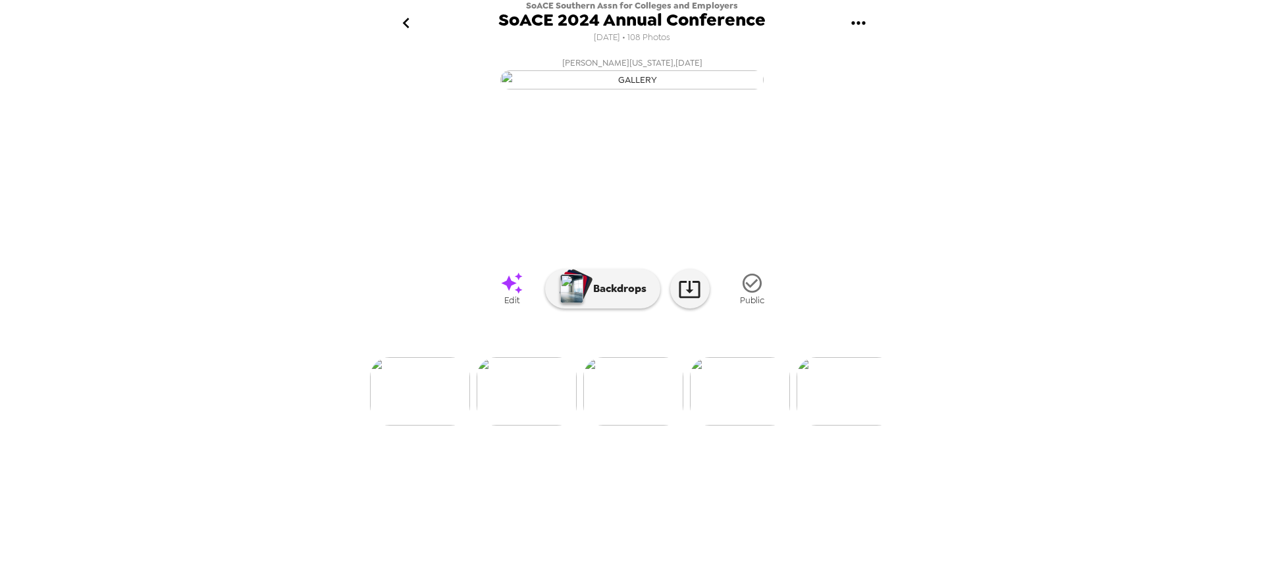
click at [513, 426] on img at bounding box center [527, 391] width 100 height 68
click at [542, 426] on img at bounding box center [526, 391] width 100 height 68
click at [579, 426] on img at bounding box center [569, 391] width 100 height 68
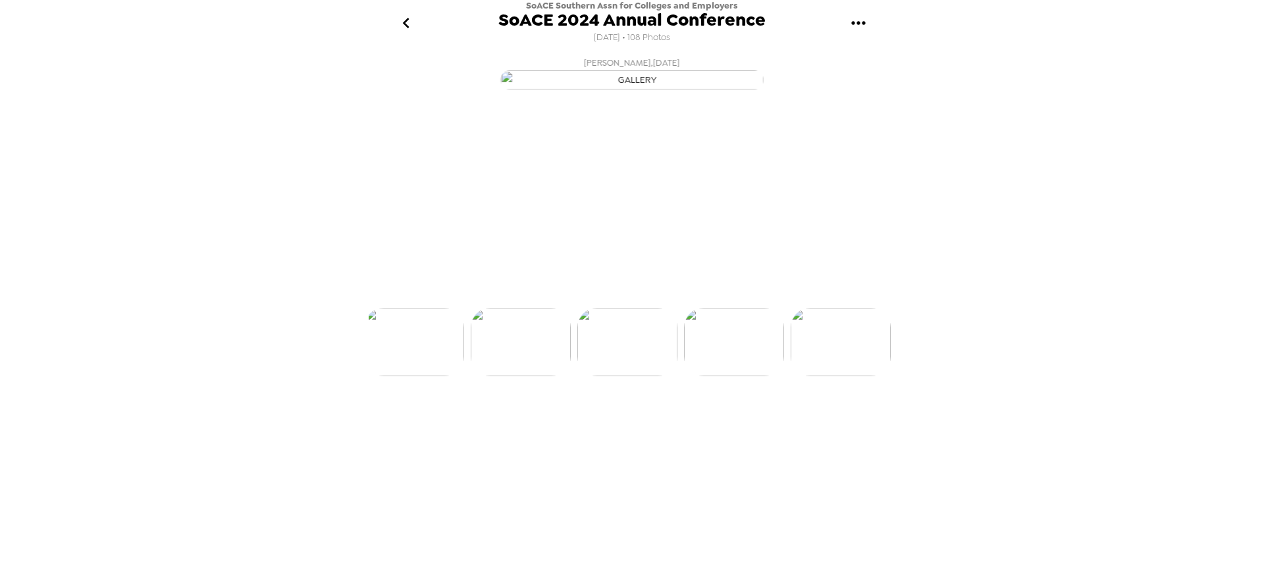
scroll to position [0, 427]
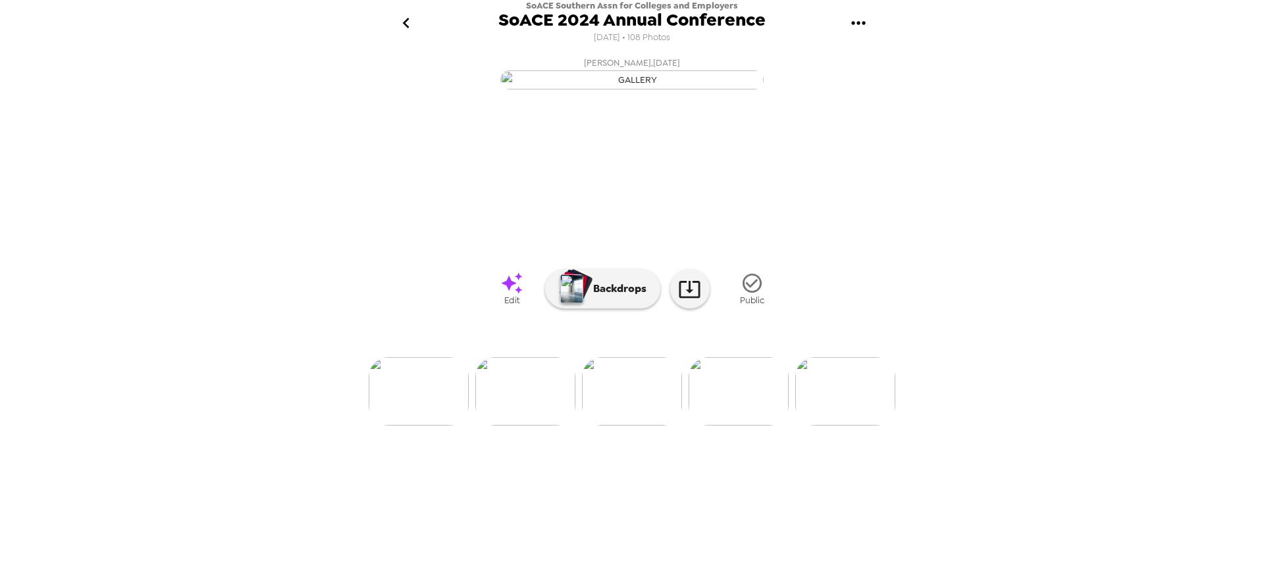
click at [739, 426] on img at bounding box center [738, 391] width 100 height 68
click at [538, 426] on img at bounding box center [525, 391] width 100 height 68
click at [415, 426] on img at bounding box center [419, 391] width 100 height 68
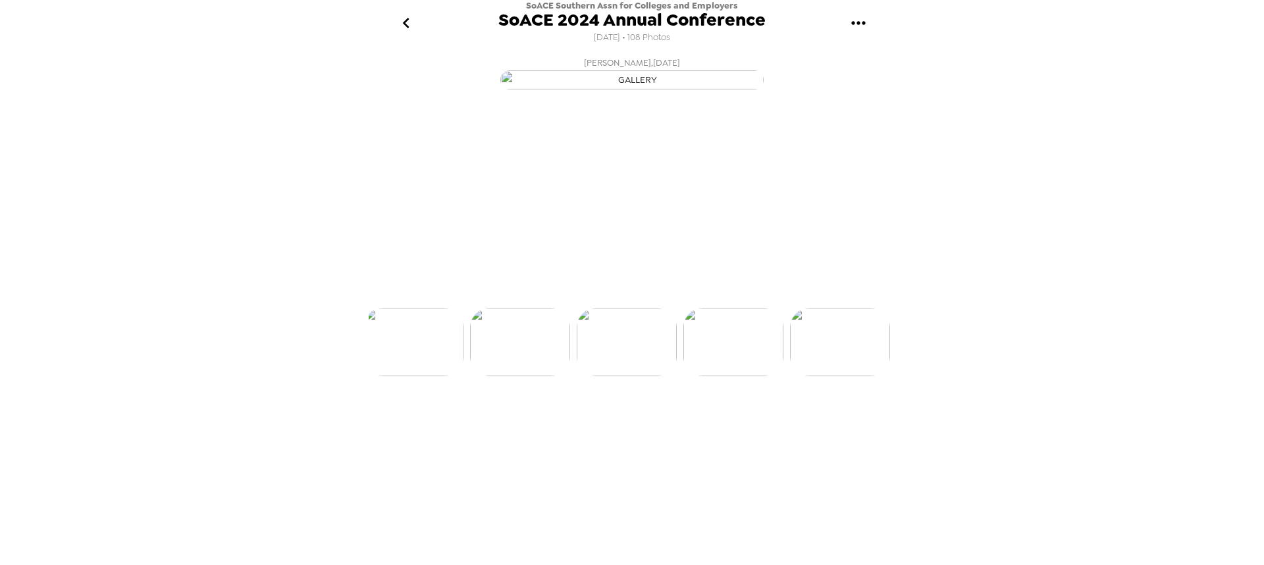
scroll to position [0, 213]
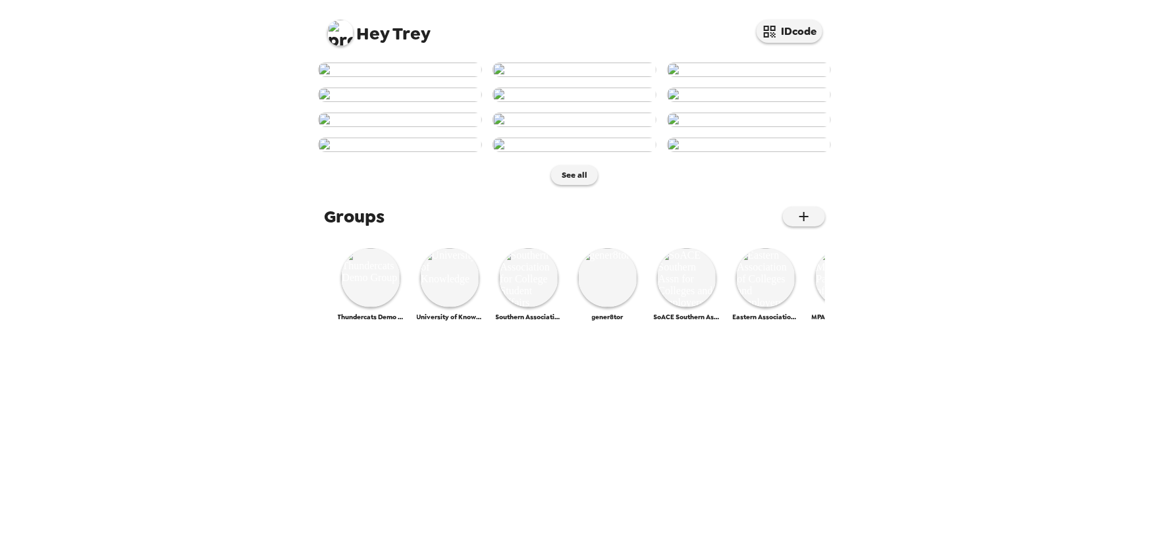
click at [344, 38] on img at bounding box center [340, 33] width 26 height 26
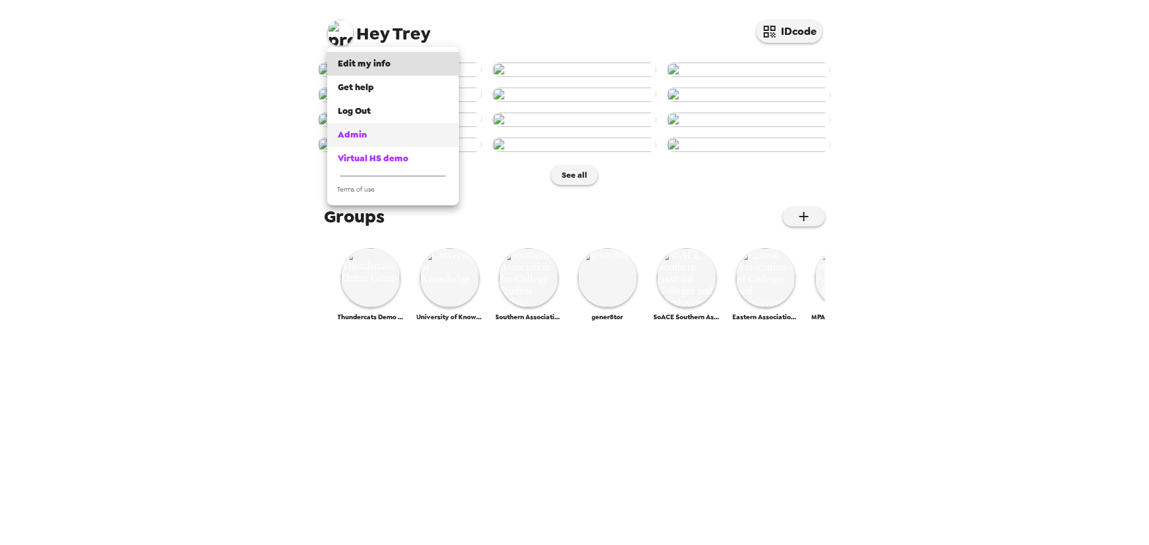
click at [363, 135] on span "Admin" at bounding box center [352, 134] width 29 height 11
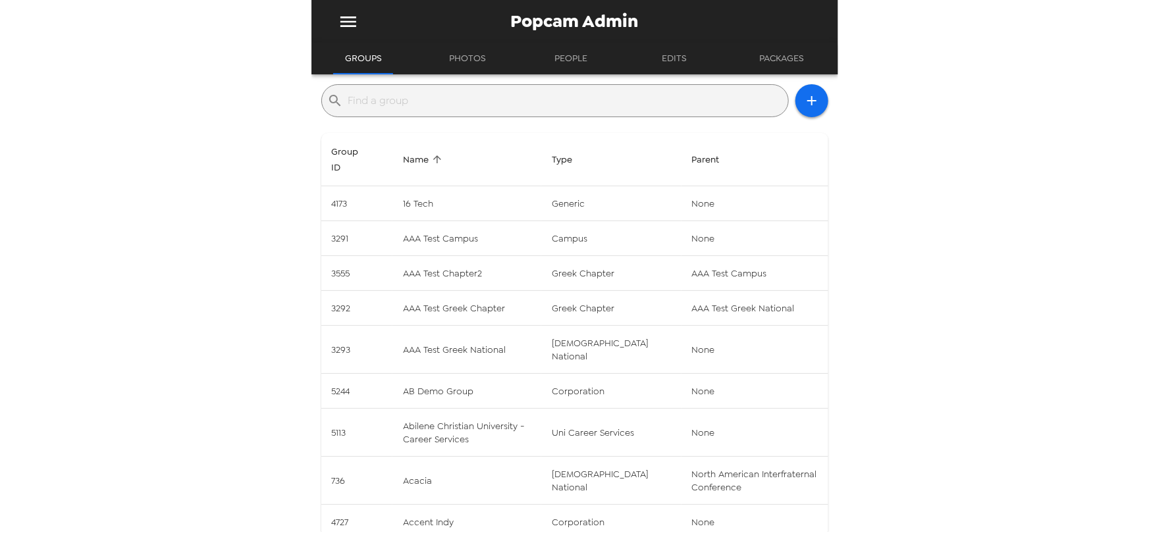
click at [405, 103] on input "text" at bounding box center [565, 100] width 434 height 21
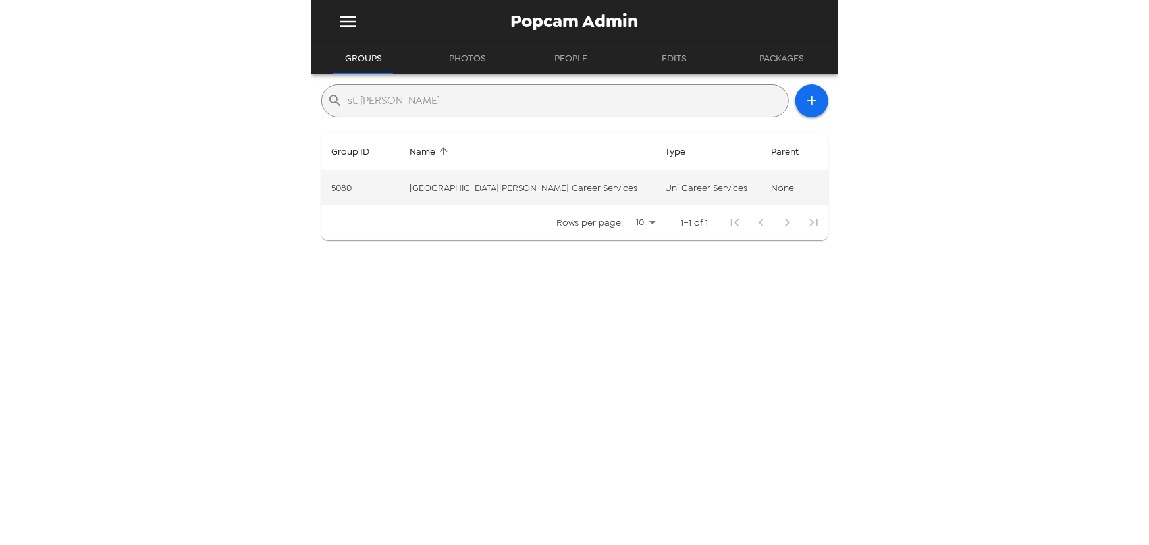
type input "st. john f"
click at [502, 180] on td "St. John Fisher University Career Services" at bounding box center [526, 187] width 255 height 35
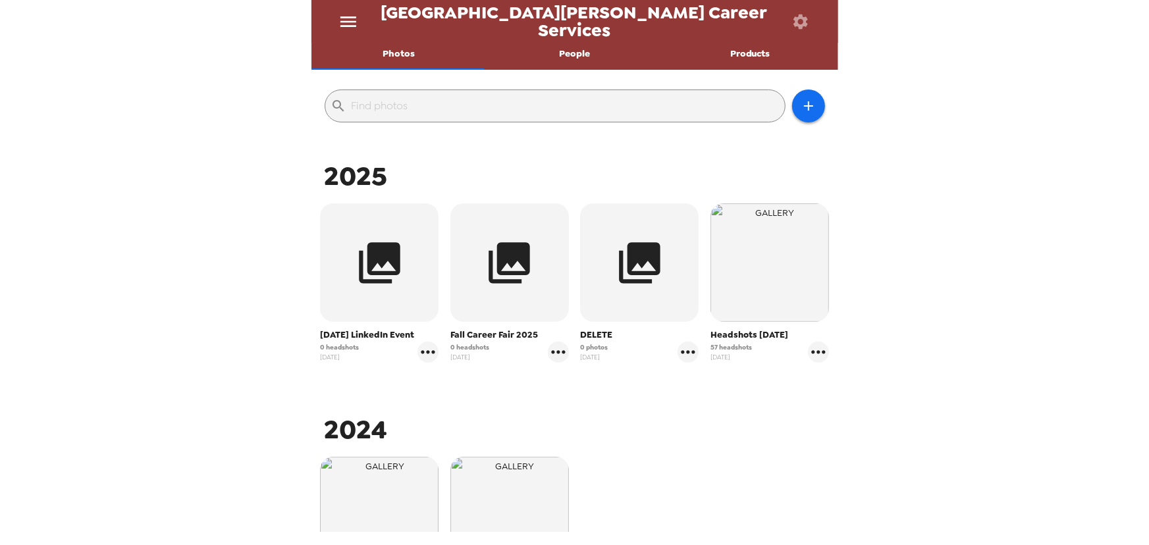
scroll to position [119, 0]
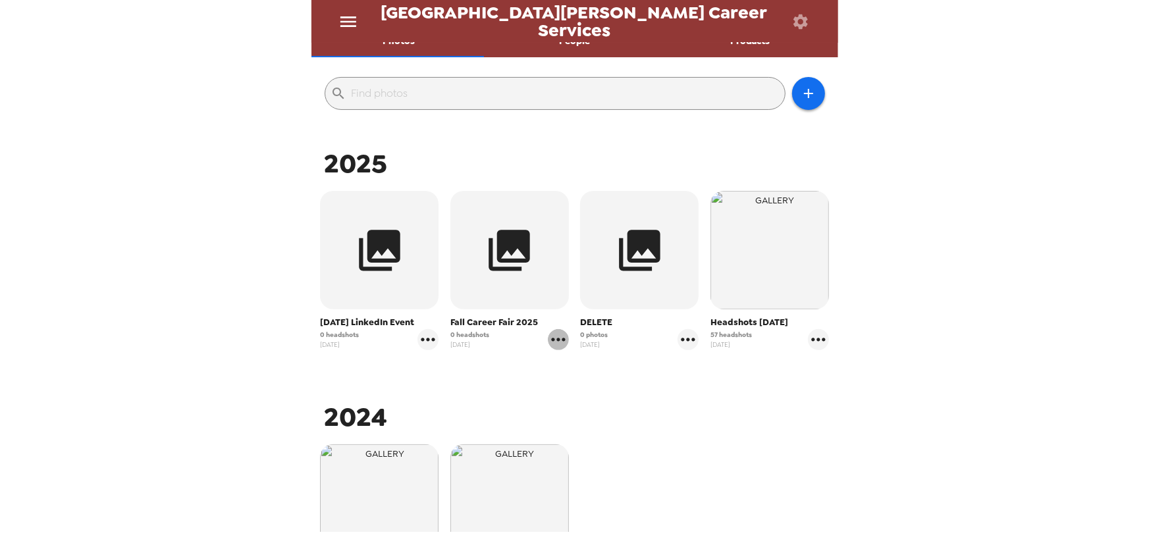
click at [559, 340] on icon "gallery menu" at bounding box center [558, 339] width 14 height 3
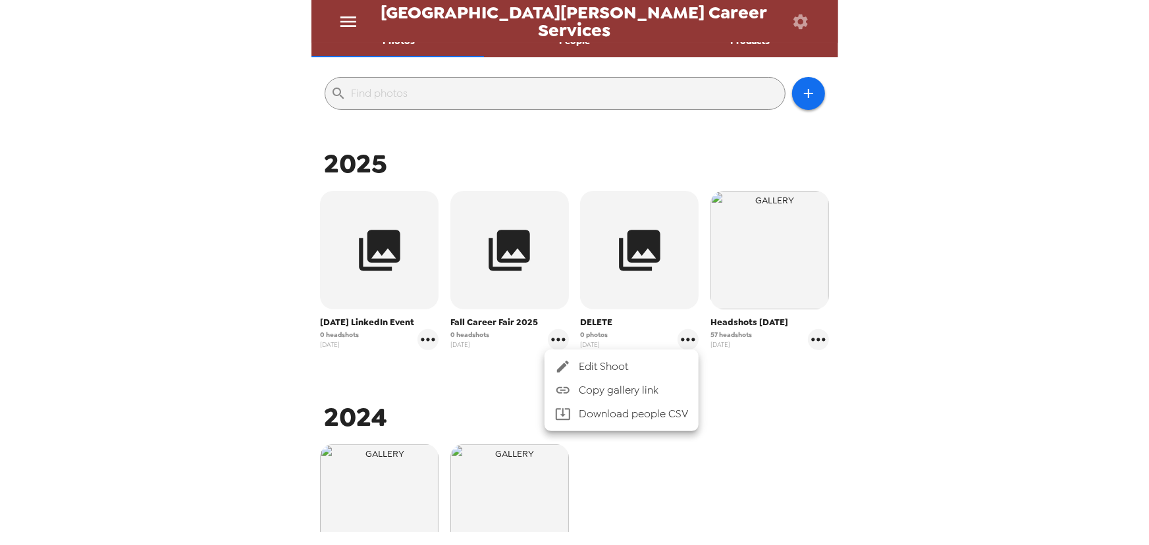
click at [572, 361] on div at bounding box center [567, 367] width 24 height 16
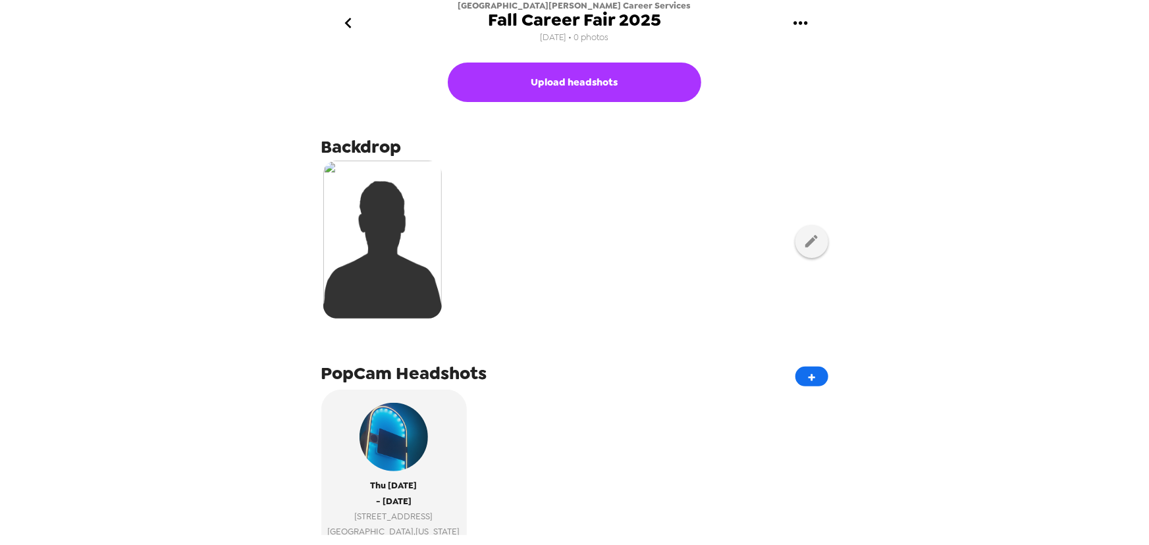
scroll to position [59, 0]
